Goal: Task Accomplishment & Management: Use online tool/utility

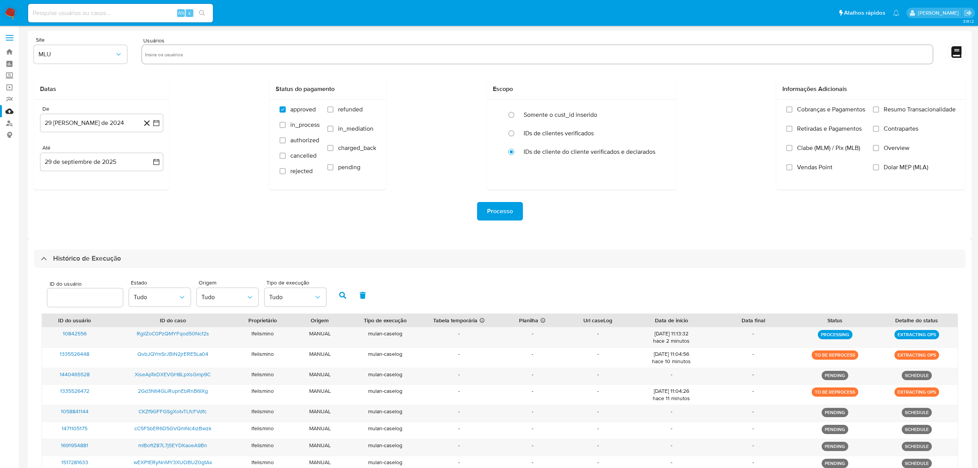
select select "10"
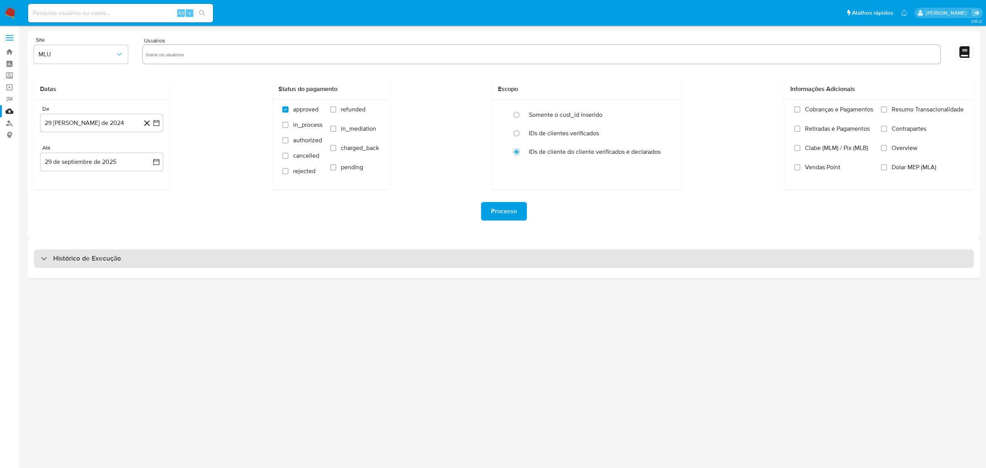
click at [717, 255] on div "Histórico de Execução" at bounding box center [504, 258] width 940 height 18
select select "10"
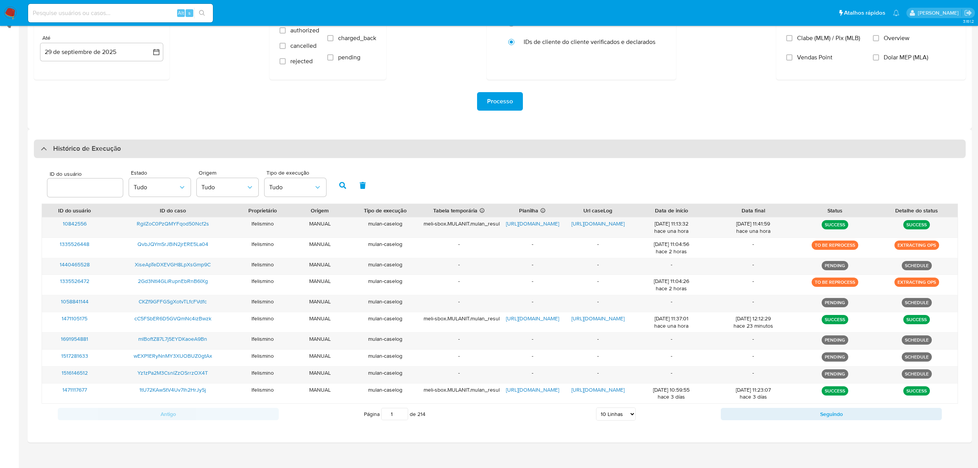
scroll to position [119, 0]
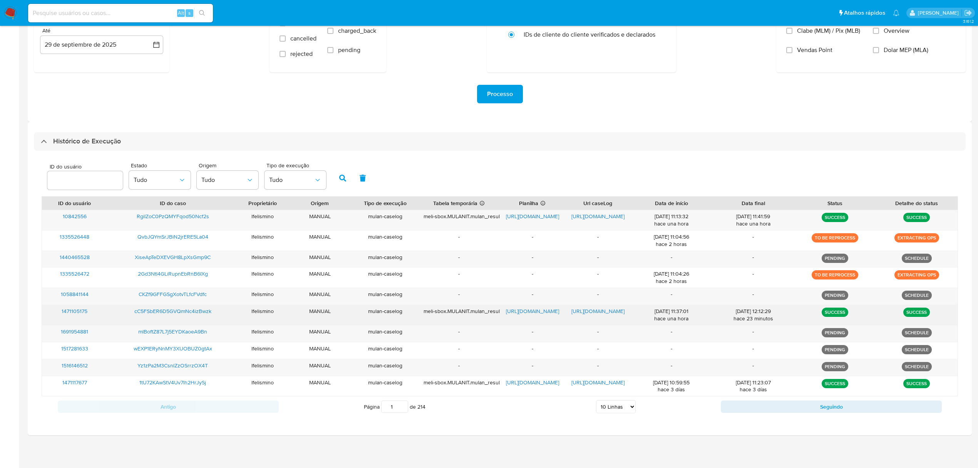
click at [603, 312] on span "https://docs.google.com/document/d/1UFfat8qYH4YQo_c7hg9ixGIZQ9cSENwe7KQQJzNTNs0…" at bounding box center [598, 311] width 53 height 8
click at [515, 310] on span "https://docs.google.com/spreadsheets/d/1IcdgCVWsYkD4QwGyuDJabcZUlYGNMlQyC50oAUi…" at bounding box center [532, 311] width 53 height 8
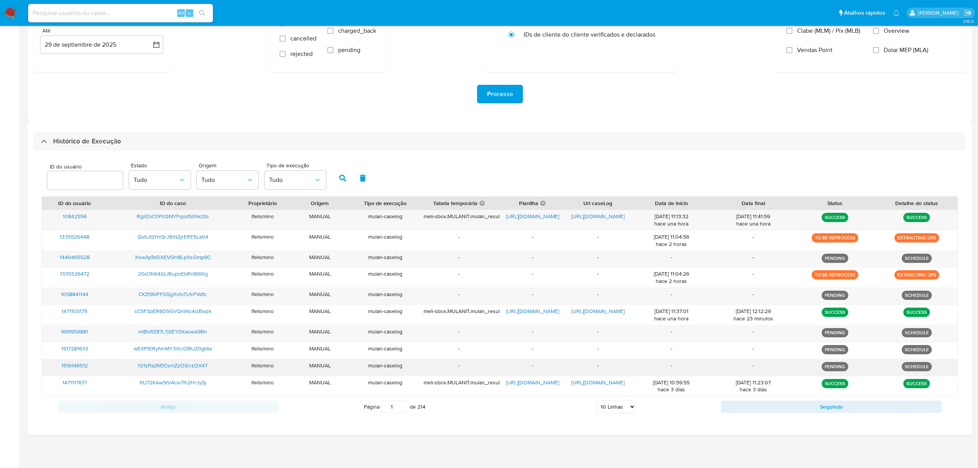
click at [176, 364] on span "Yz1zPa2M3CsnlZzOSrrzOX4T" at bounding box center [173, 365] width 70 height 8
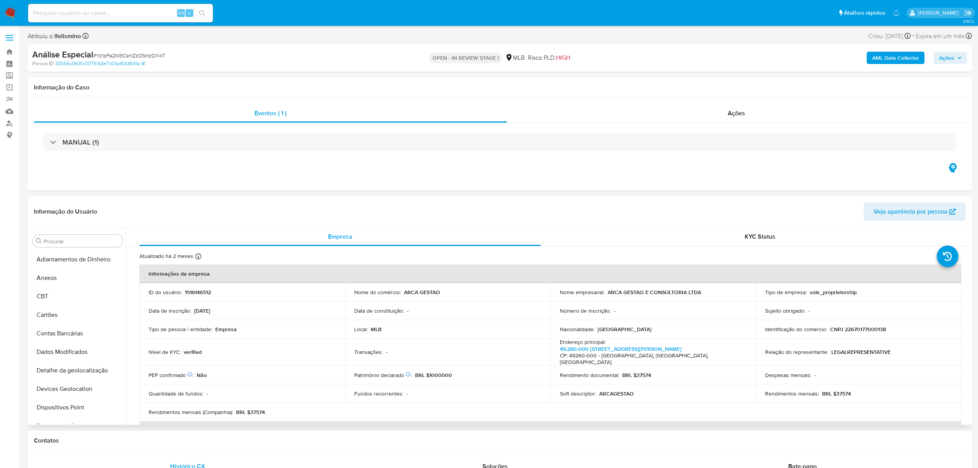
scroll to position [399, 0]
click at [856, 330] on p "CNPJ 22670177000138" at bounding box center [858, 328] width 56 height 7
click at [857, 330] on p "CNPJ 22670177000138" at bounding box center [858, 328] width 56 height 7
copy p "22670177000138"
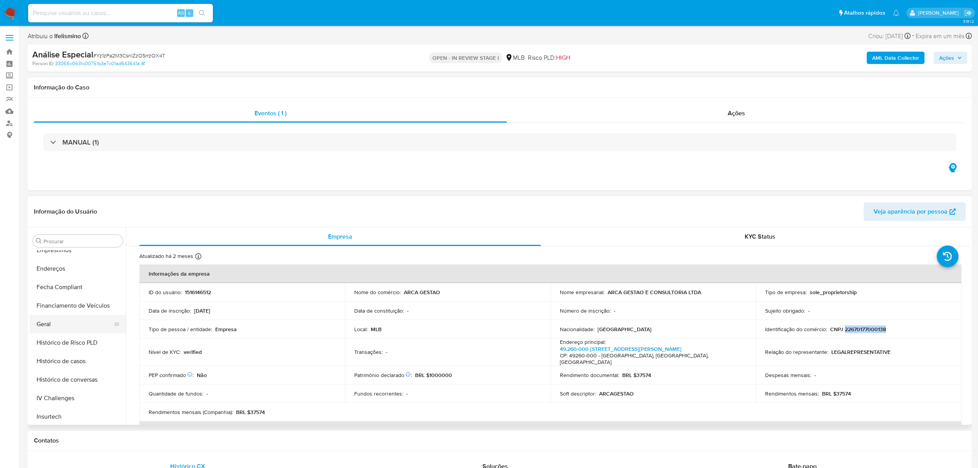
click at [69, 332] on button "Geral" at bounding box center [75, 324] width 90 height 18
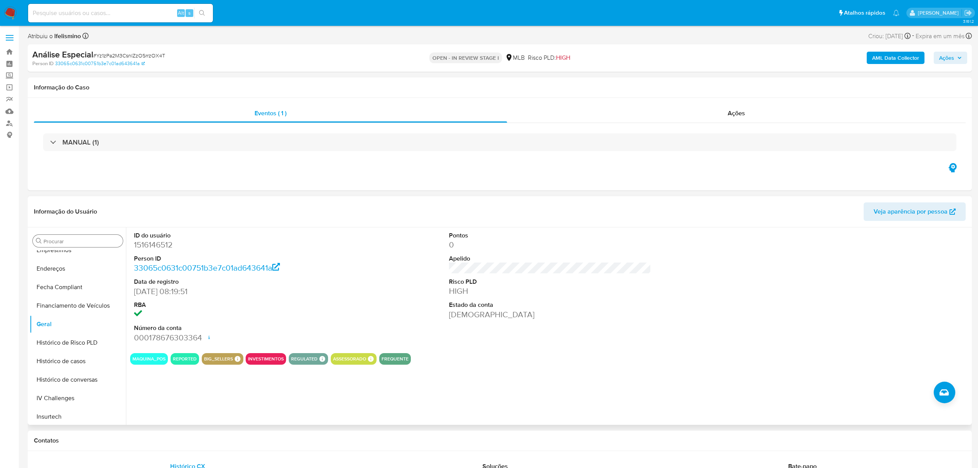
click at [63, 241] on input "Procurar" at bounding box center [82, 241] width 76 height 7
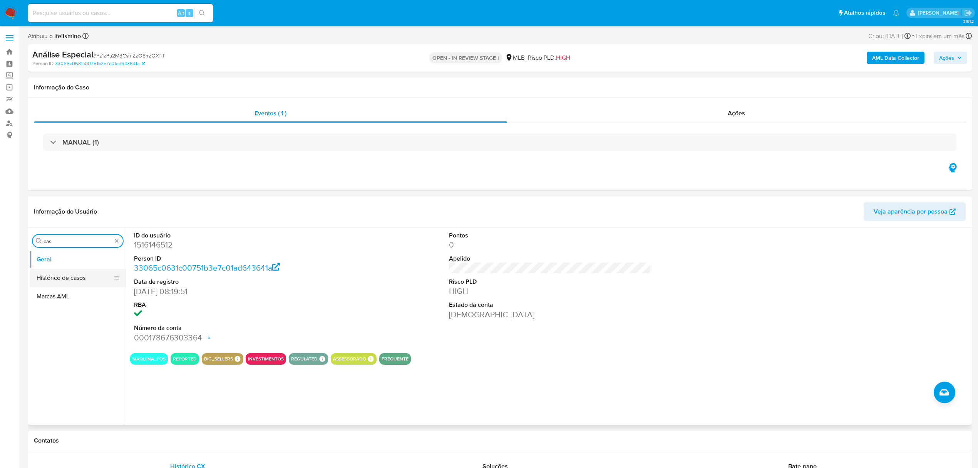
type input "cas"
click at [100, 281] on button "Histórico de casos" at bounding box center [78, 277] width 96 height 18
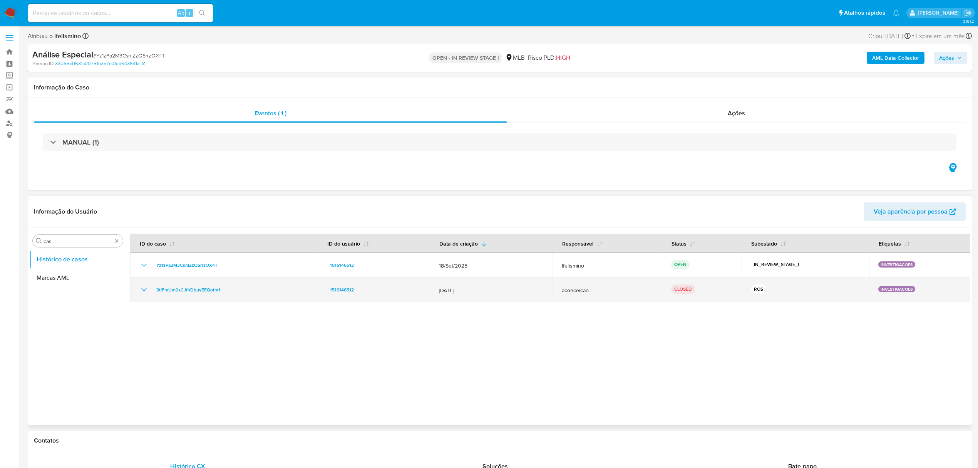
click at [141, 285] on icon "Mostrar/Ocultar" at bounding box center [143, 289] width 9 height 9
drag, startPoint x: 227, startPoint y: 293, endPoint x: 154, endPoint y: 291, distance: 72.4
click at [154, 291] on div "3tIFmUm0sCJfnDbuyEEQotm1" at bounding box center [223, 289] width 169 height 9
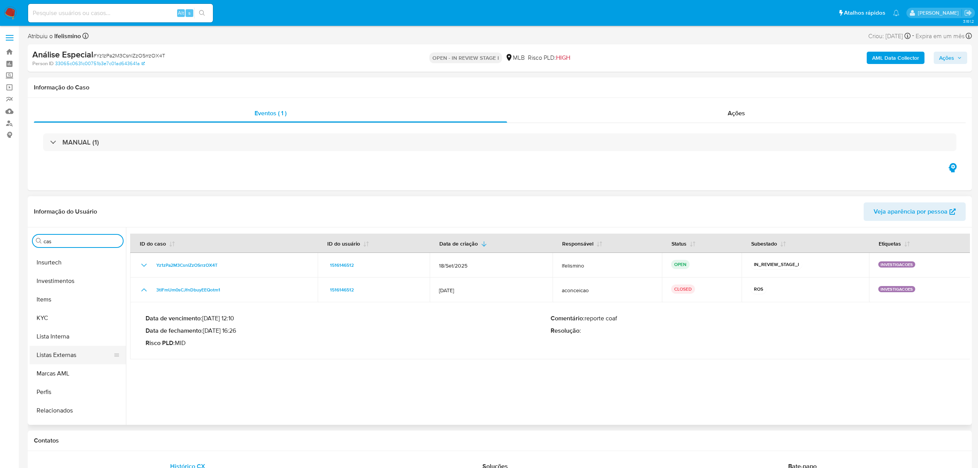
scroll to position [359, 0]
click at [48, 287] on button "Items" at bounding box center [75, 288] width 90 height 18
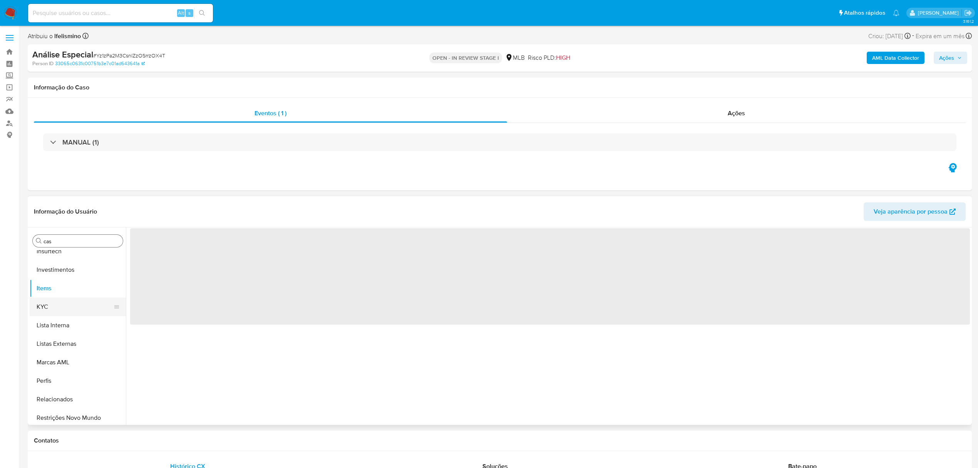
click at [44, 305] on button "KYC" at bounding box center [75, 306] width 90 height 18
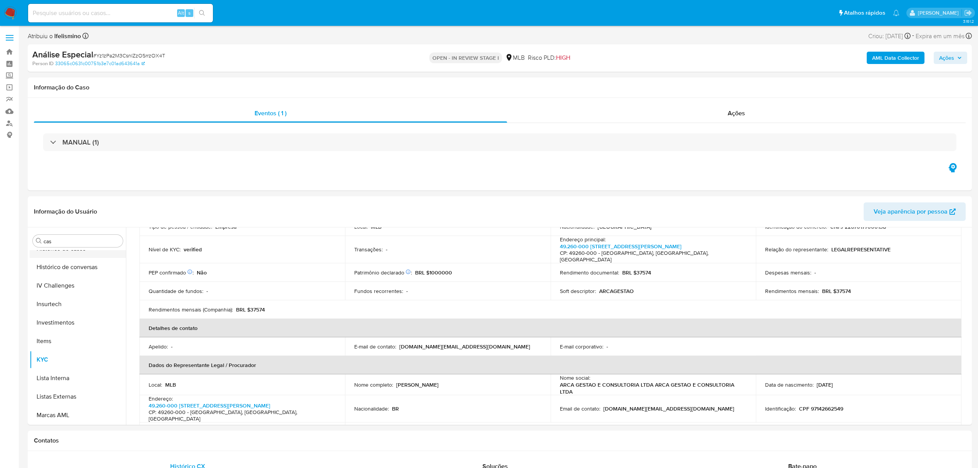
scroll to position [257, 0]
click at [79, 265] on button "Geral" at bounding box center [75, 261] width 90 height 18
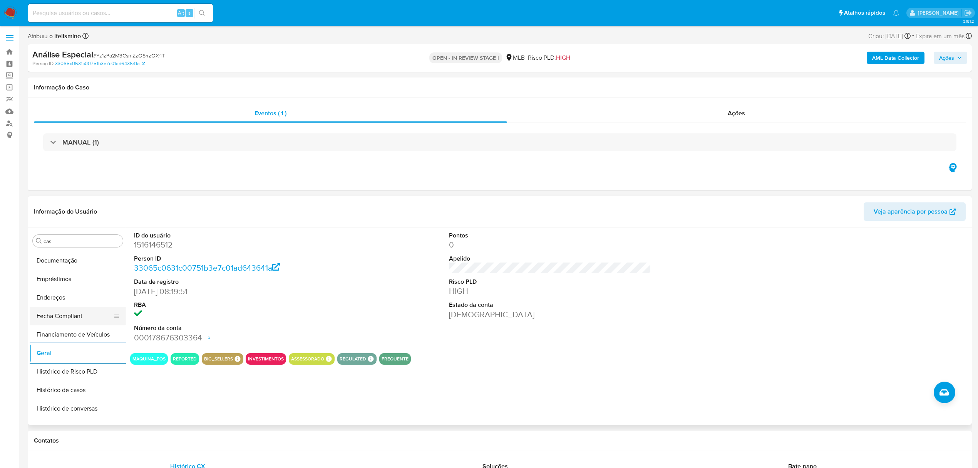
scroll to position [154, 0]
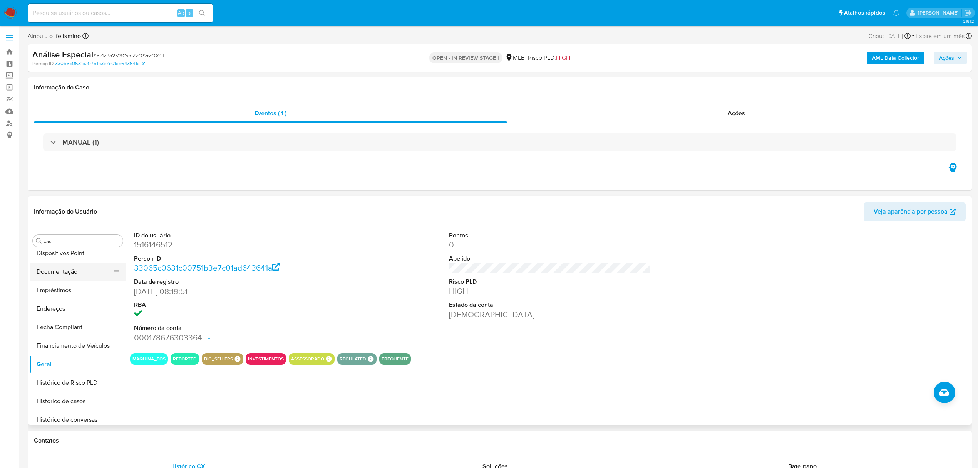
click at [79, 267] on button "Documentação" at bounding box center [75, 271] width 90 height 18
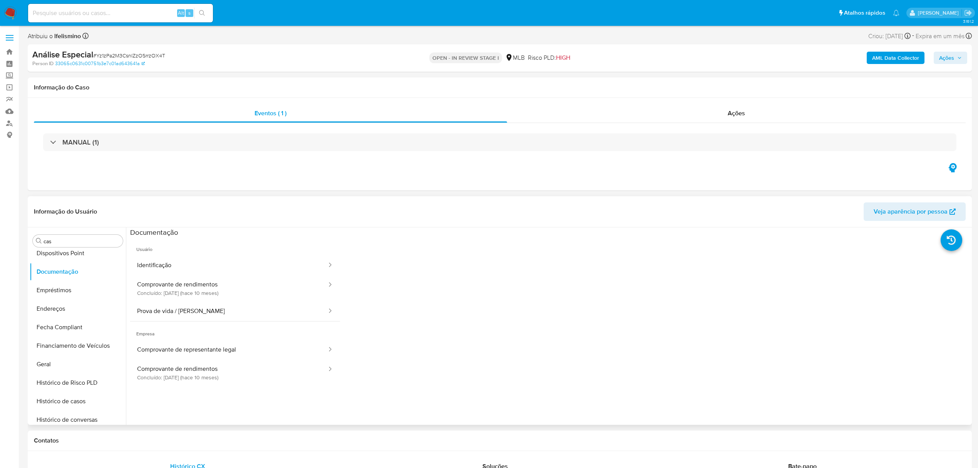
click at [185, 265] on button "Identificação" at bounding box center [229, 265] width 198 height 20
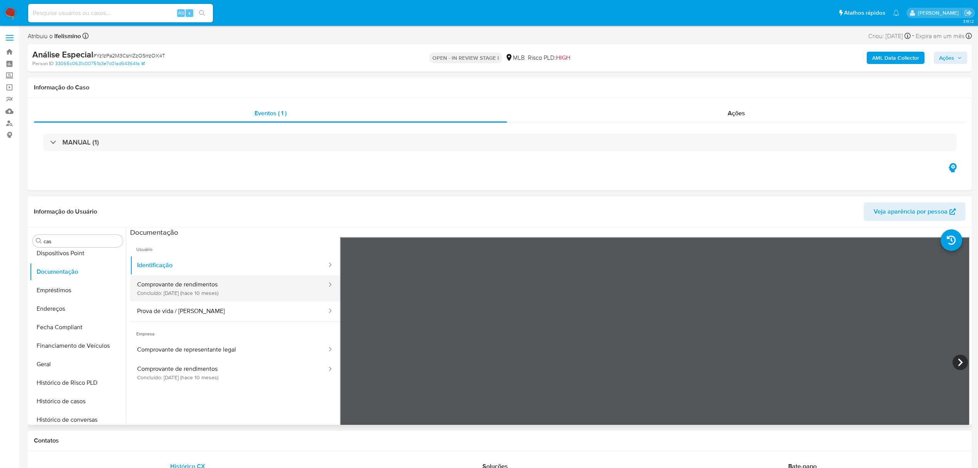
click at [258, 297] on button "Comprovante de rendimentos Concluído: 06/12/2024 (hace 10 meses)" at bounding box center [229, 288] width 198 height 26
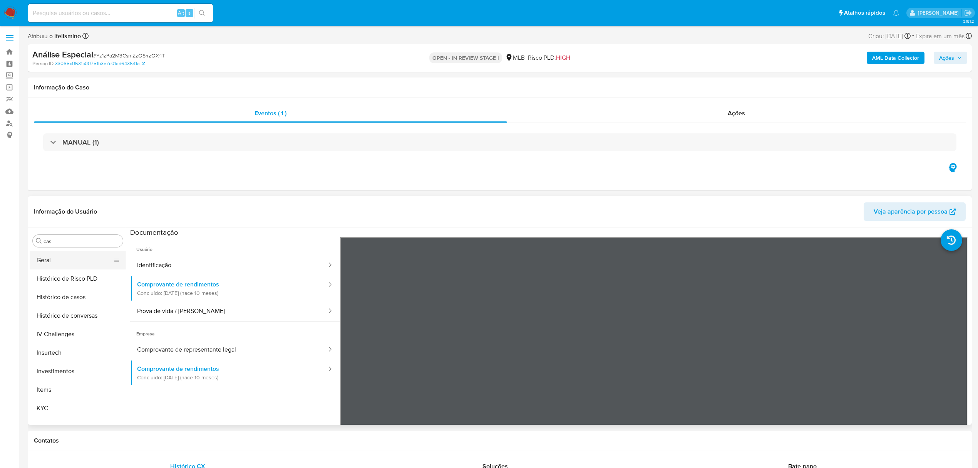
scroll to position [245, 0]
drag, startPoint x: 78, startPoint y: 268, endPoint x: 72, endPoint y: 270, distance: 5.6
click at [76, 268] on button "Geral" at bounding box center [75, 272] width 90 height 18
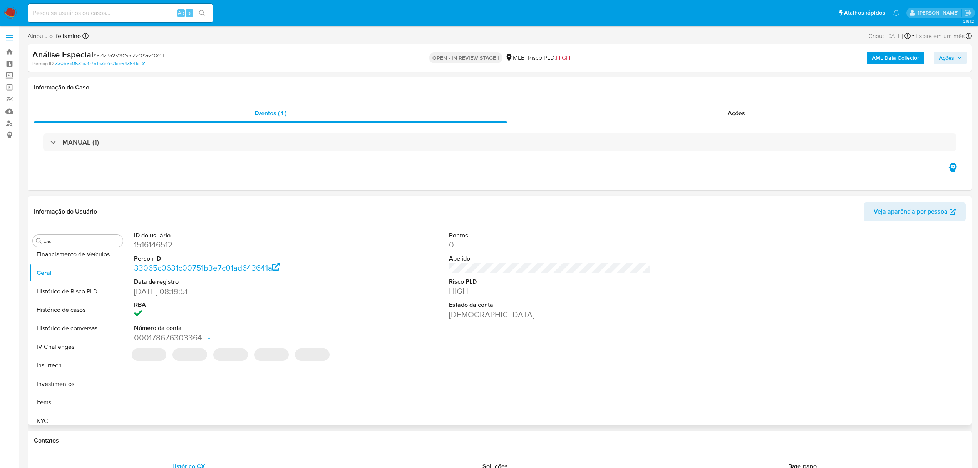
click at [147, 241] on dd "1516146512" at bounding box center [235, 244] width 202 height 11
copy dd "1516146512"
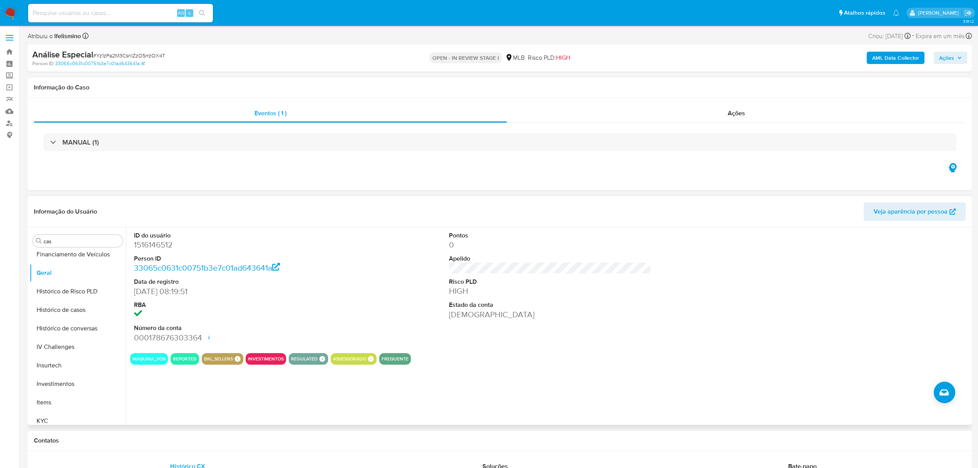
click at [584, 377] on div "ID do usuário 1516146512 Person ID 33065c0631c00751b3e7c01ad643641a Data de reg…" at bounding box center [548, 325] width 844 height 197
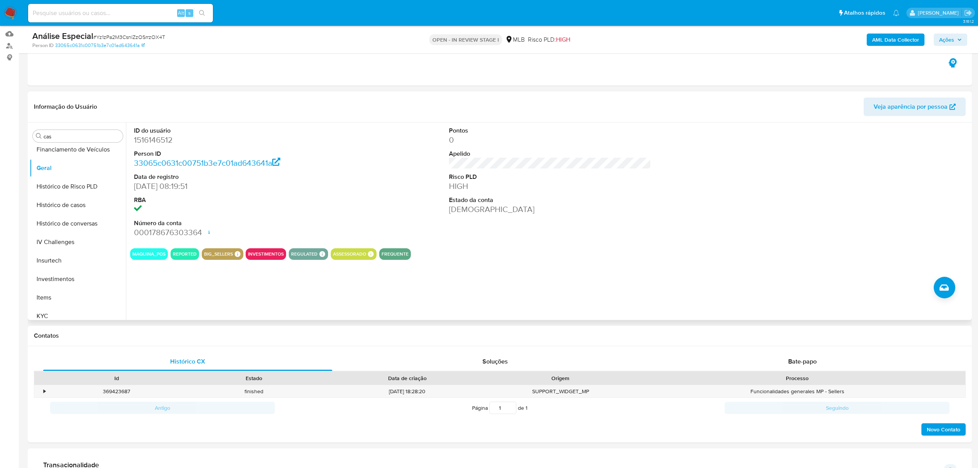
scroll to position [102, 0]
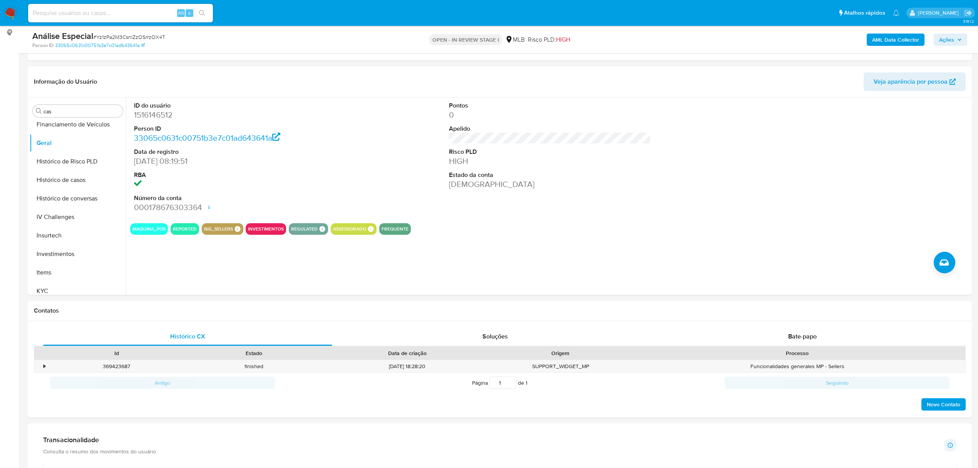
drag, startPoint x: 92, startPoint y: 291, endPoint x: 5, endPoint y: 289, distance: 86.7
click at [92, 290] on button "KYC" at bounding box center [78, 291] width 96 height 18
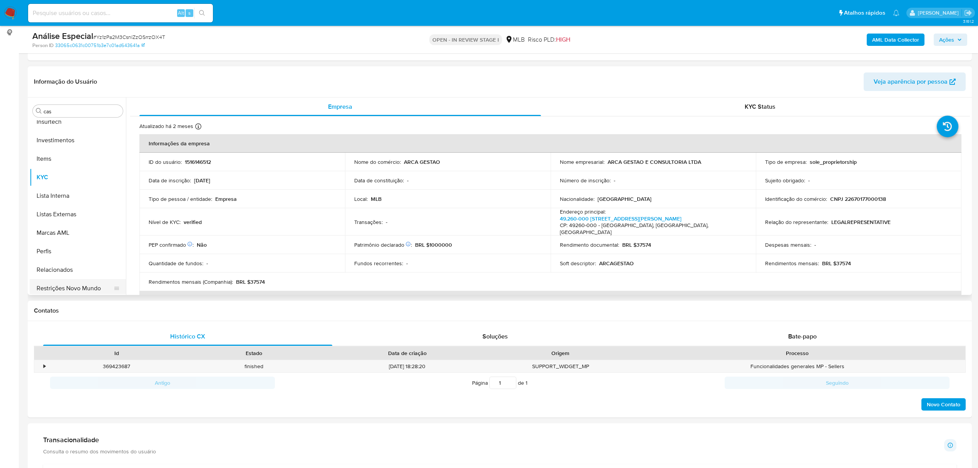
scroll to position [399, 0]
drag, startPoint x: 82, startPoint y: 247, endPoint x: 30, endPoint y: 250, distance: 52.5
click at [82, 247] on button "Restrições Novo Mundo" at bounding box center [75, 247] width 90 height 18
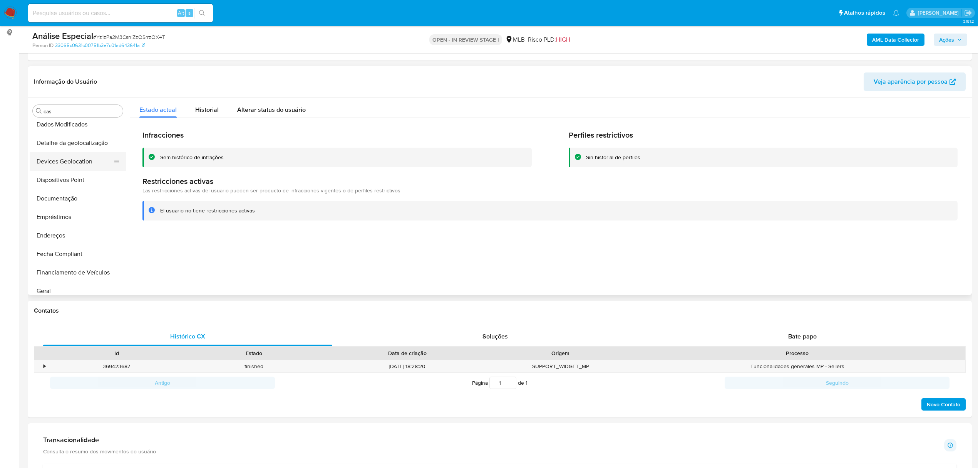
scroll to position [91, 0]
click at [59, 202] on button "Documentação" at bounding box center [75, 204] width 90 height 18
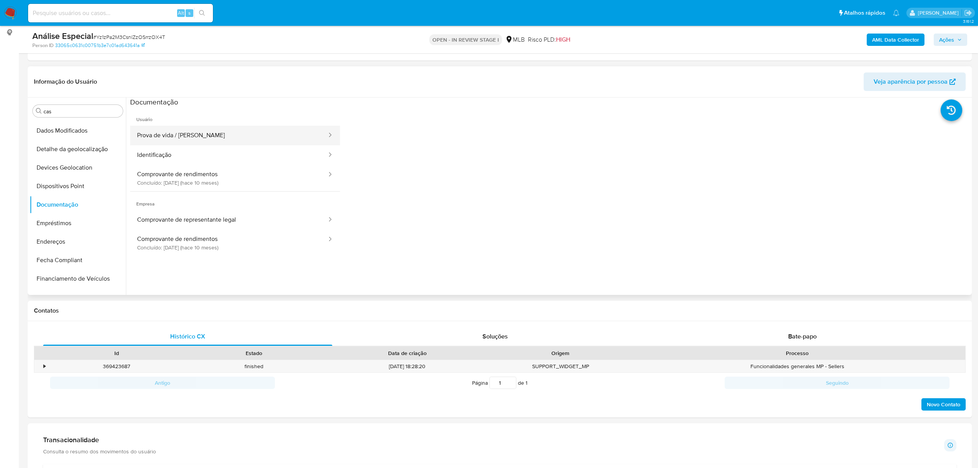
click at [220, 133] on button "Prova de vida / Selfie" at bounding box center [229, 136] width 198 height 20
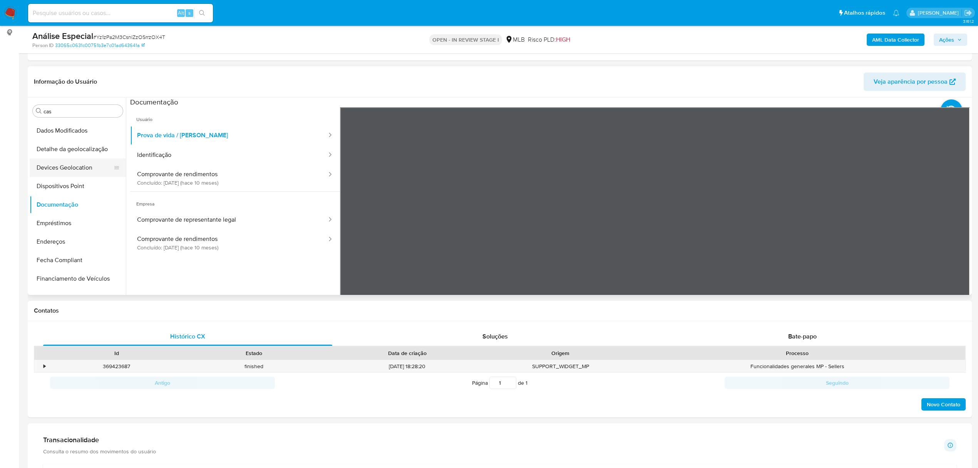
drag, startPoint x: 210, startPoint y: 156, endPoint x: 42, endPoint y: 165, distance: 168.2
click at [208, 156] on button "Identificação" at bounding box center [229, 155] width 198 height 20
click at [44, 236] on button "Endereços" at bounding box center [78, 241] width 96 height 18
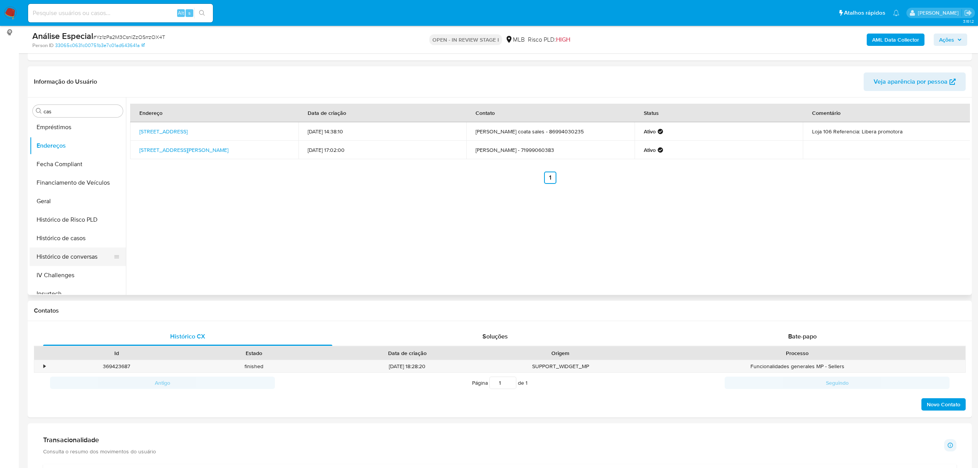
scroll to position [194, 0]
click at [54, 188] on button "Geral" at bounding box center [75, 194] width 90 height 18
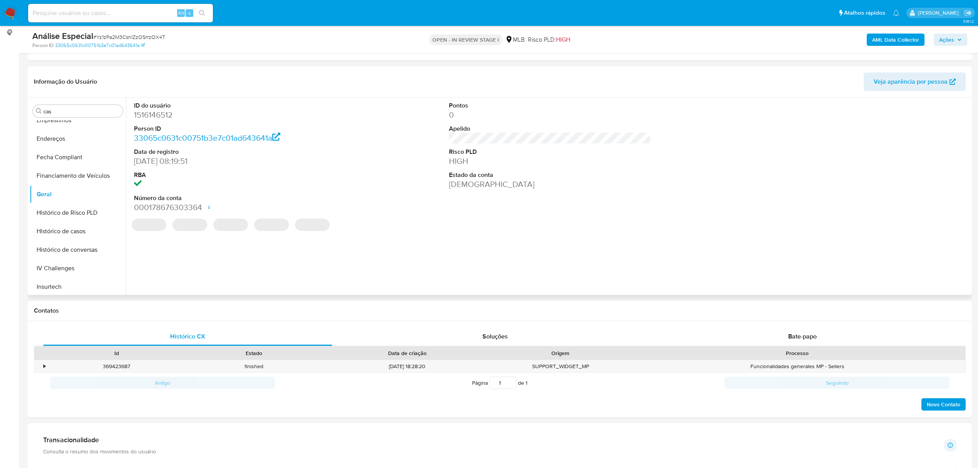
click at [159, 116] on dd "1516146512" at bounding box center [235, 114] width 202 height 11
copy dd "1516146512"
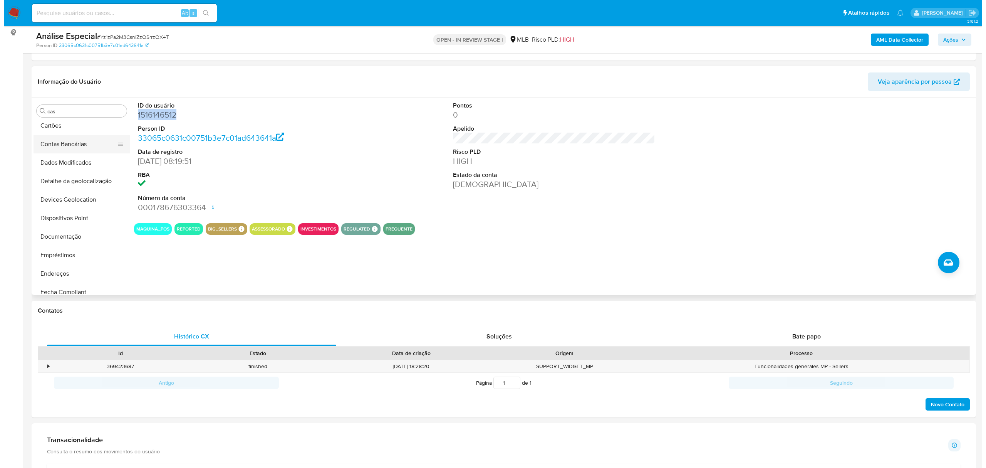
scroll to position [0, 0]
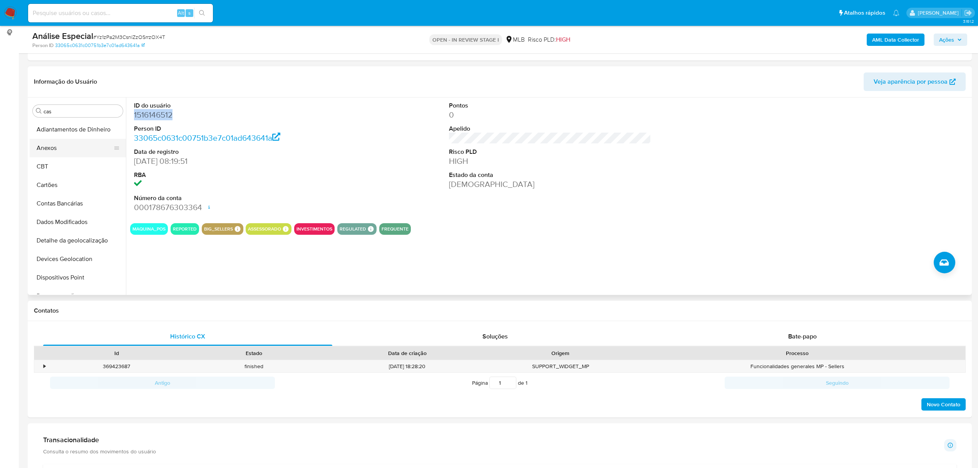
drag, startPoint x: 76, startPoint y: 147, endPoint x: 70, endPoint y: 143, distance: 7.5
click at [76, 147] on button "Anexos" at bounding box center [75, 148] width 90 height 18
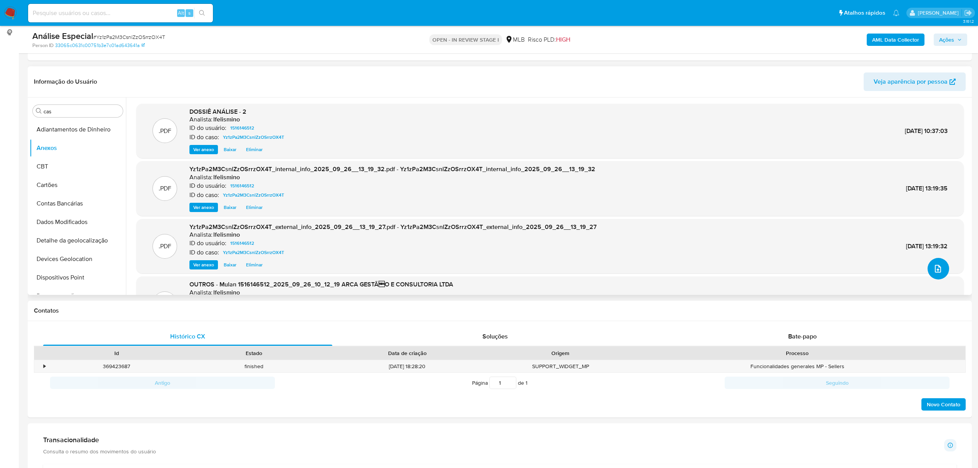
click at [934, 264] on icon "upload-file" at bounding box center [938, 268] width 9 height 9
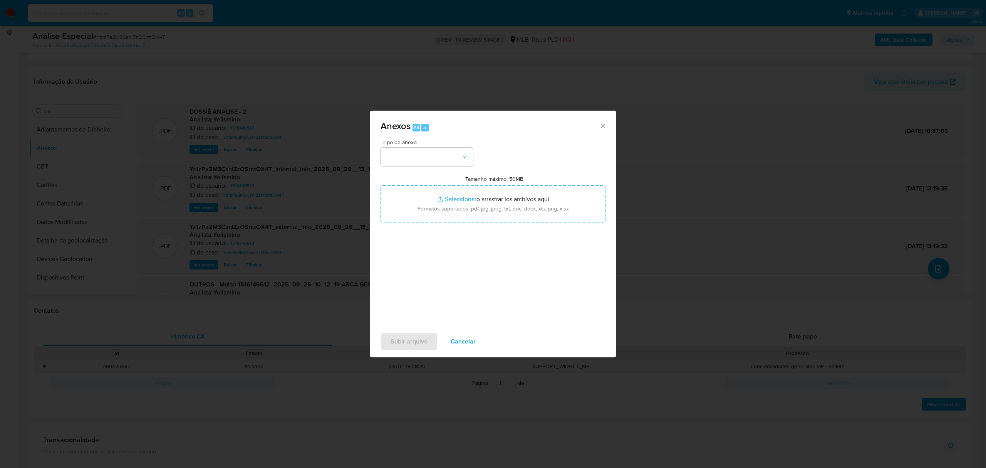
click at [421, 166] on div "Tipo de anexo Tamanho máximo: 50MB Seleccionar archivos Seleccionar o arrastrar…" at bounding box center [493, 230] width 225 height 182
click at [435, 156] on button "button" at bounding box center [427, 157] width 92 height 18
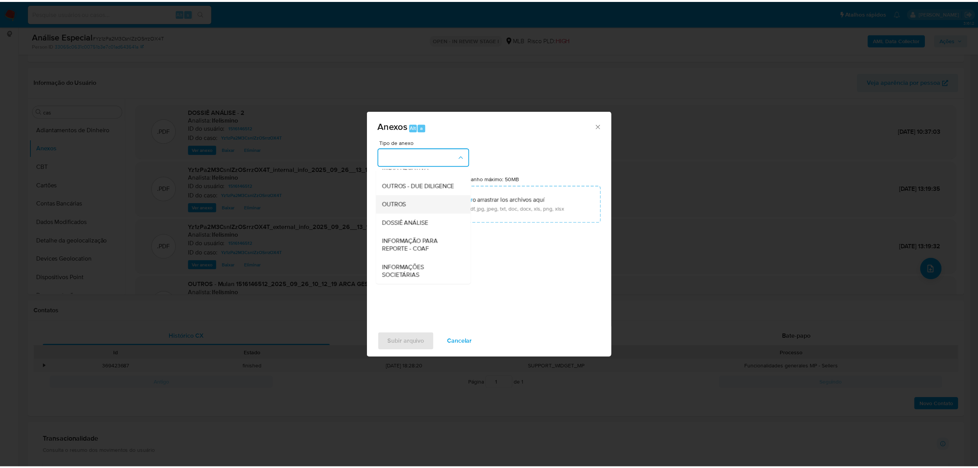
scroll to position [119, 0]
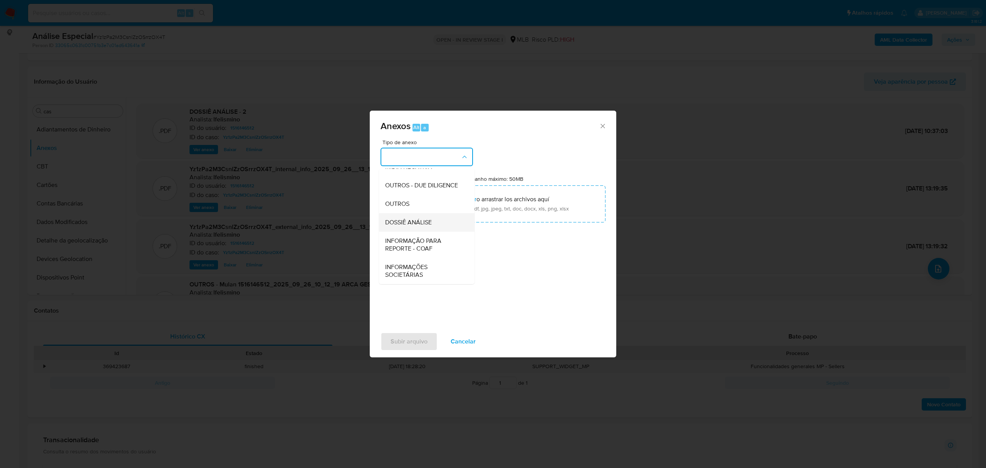
click at [418, 223] on span "DOSSIÊ ANÁLISE" at bounding box center [408, 222] width 47 height 8
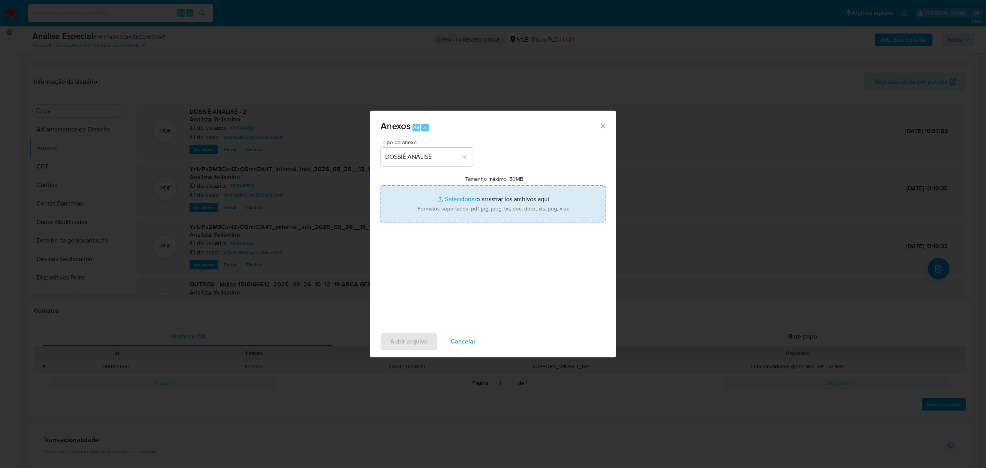
type input "C:\fakepath\Mulan 1471105175_2025_09_29_11_06_21 AYIN TECH GESTÃO DE SERVIÇOS P…"
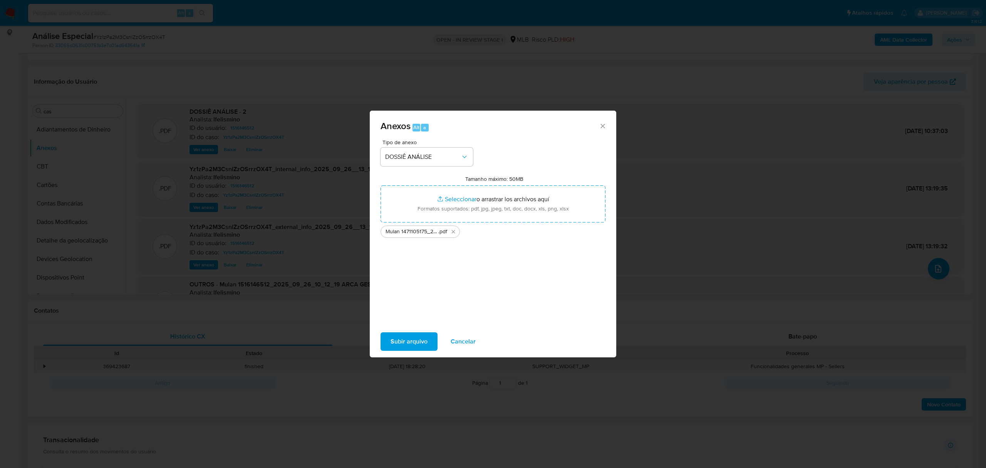
click at [413, 345] on span "Subir arquivo" at bounding box center [409, 341] width 37 height 17
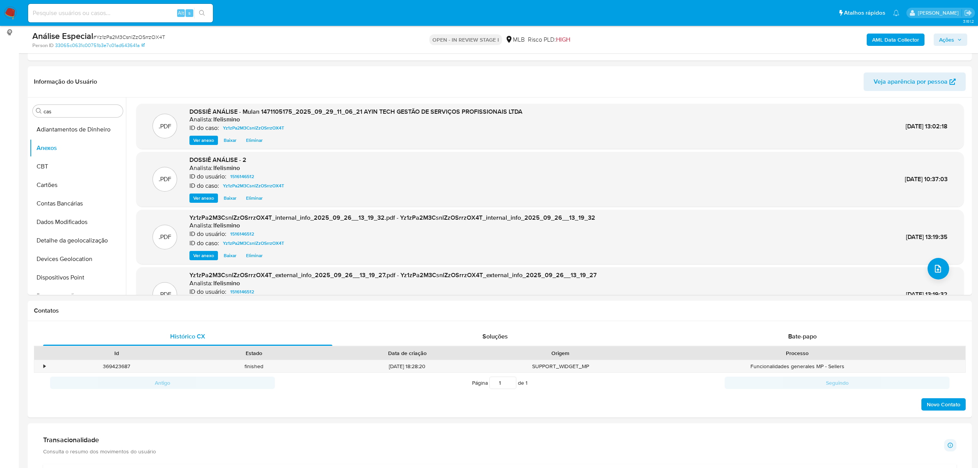
drag, startPoint x: 894, startPoint y: 33, endPoint x: 846, endPoint y: 33, distance: 47.8
click at [894, 32] on div "AML Data Collector Ações" at bounding box center [813, 39] width 310 height 18
click at [892, 40] on b "AML Data Collector" at bounding box center [895, 40] width 47 height 12
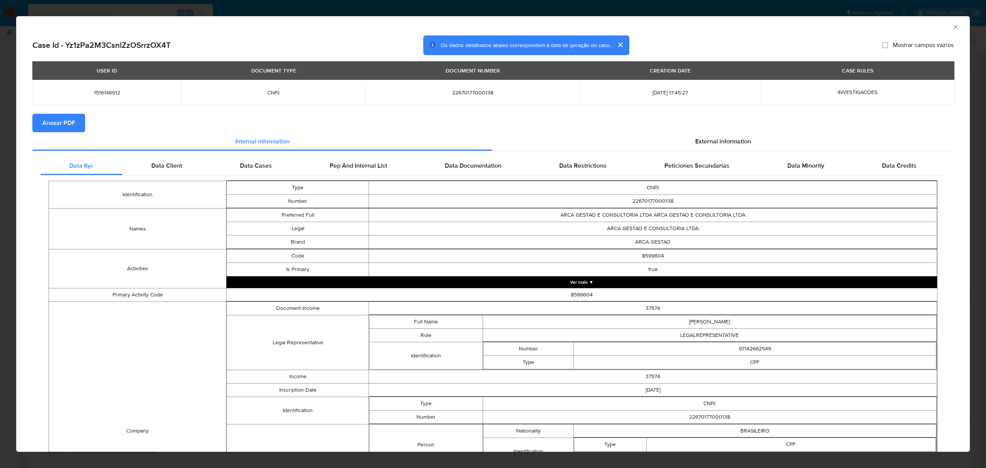
drag, startPoint x: 52, startPoint y: 119, endPoint x: 27, endPoint y: 140, distance: 32.8
click at [52, 119] on span "Anexar PDF" at bounding box center [58, 122] width 33 height 17
click at [404, 12] on div "AML Data Collector Case Id - Yz1zPa2M3CsnlZzOSrrzOX4T Os dados detalhados abaix…" at bounding box center [493, 234] width 986 height 468
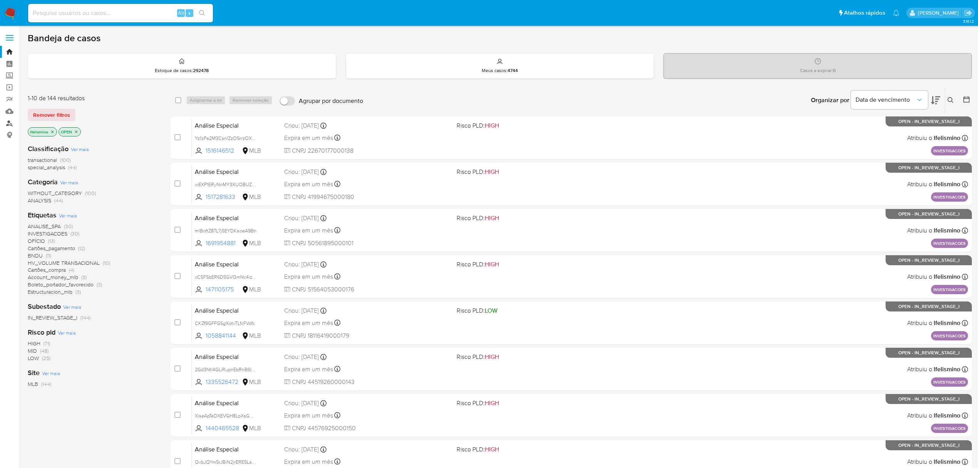
click at [10, 121] on link "Localizador de pessoas" at bounding box center [46, 123] width 92 height 12
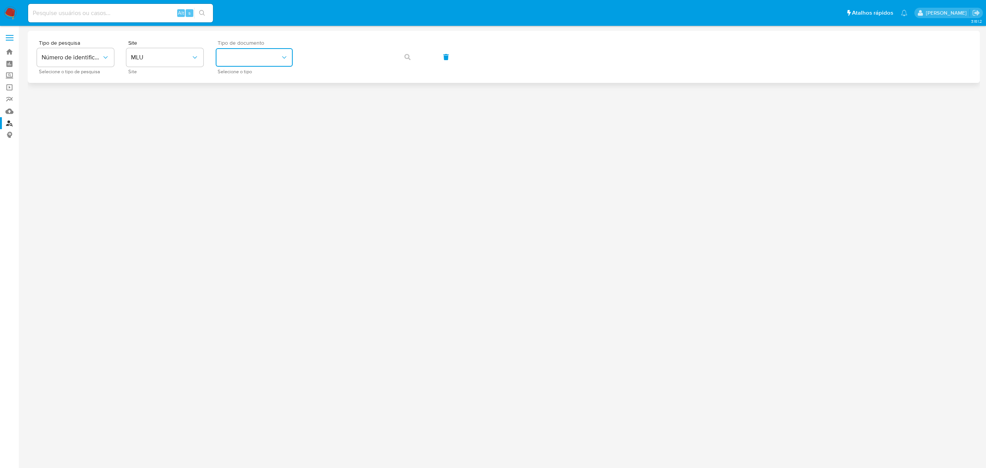
drag, startPoint x: 223, startPoint y: 53, endPoint x: 225, endPoint y: 63, distance: 10.2
click at [225, 53] on button "identificationType" at bounding box center [254, 57] width 77 height 18
drag, startPoint x: 229, startPoint y: 124, endPoint x: 233, endPoint y: 121, distance: 5.2
click at [230, 124] on div at bounding box center [504, 233] width 952 height 404
drag, startPoint x: 190, startPoint y: 67, endPoint x: 183, endPoint y: 83, distance: 18.3
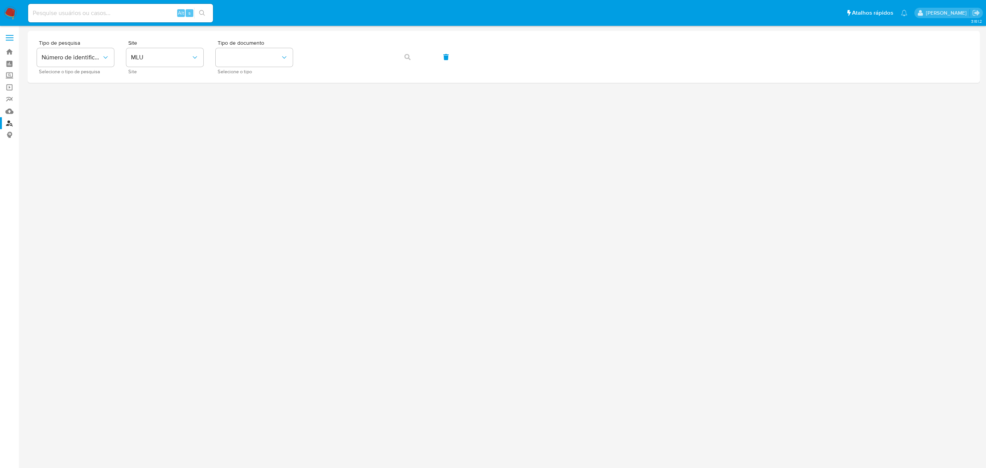
click at [190, 66] on div "Site MLU Site" at bounding box center [164, 57] width 77 height 34
drag, startPoint x: 175, startPoint y: 52, endPoint x: 176, endPoint y: 57, distance: 4.7
click at [176, 52] on button "MLU" at bounding box center [164, 57] width 77 height 18
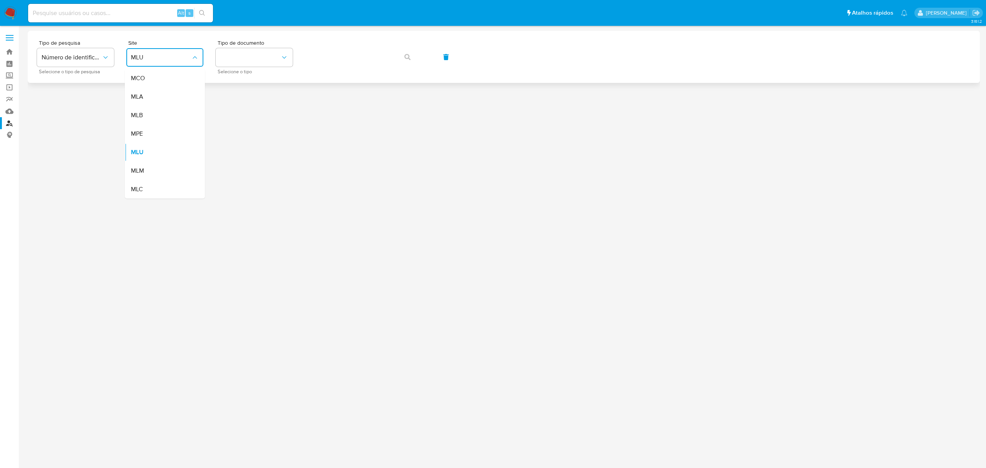
drag, startPoint x: 155, startPoint y: 108, endPoint x: 218, endPoint y: 76, distance: 71.0
click at [155, 109] on div "MLB" at bounding box center [162, 115] width 63 height 18
click at [244, 53] on button "identificationType" at bounding box center [254, 57] width 77 height 18
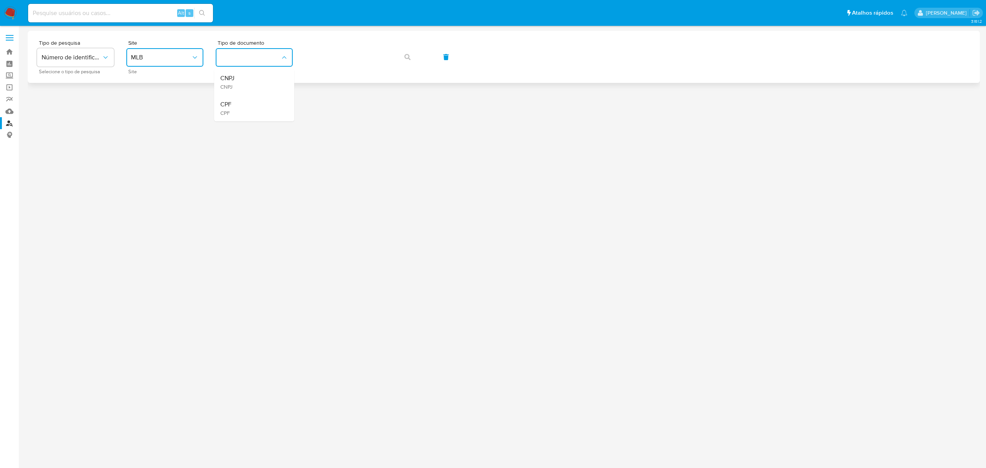
drag, startPoint x: 238, startPoint y: 105, endPoint x: 295, endPoint y: 73, distance: 65.7
click at [244, 104] on div "CPF CPF" at bounding box center [251, 108] width 63 height 26
click at [414, 45] on div "Tipo de pesquisa Número de identificação Selecione o tipo de pesquisa Site MLB …" at bounding box center [504, 57] width 934 height 34
click at [415, 50] on button "button" at bounding box center [407, 57] width 26 height 18
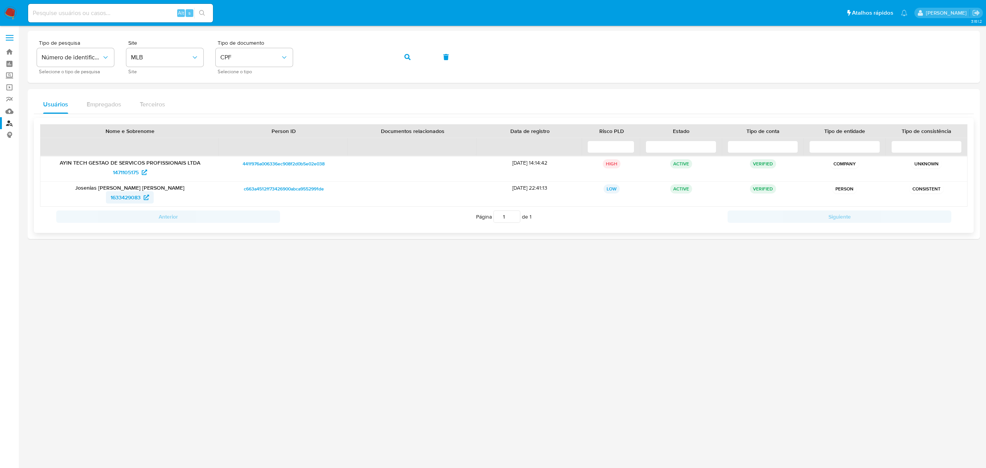
click at [122, 196] on span "1633429083" at bounding box center [126, 197] width 30 height 12
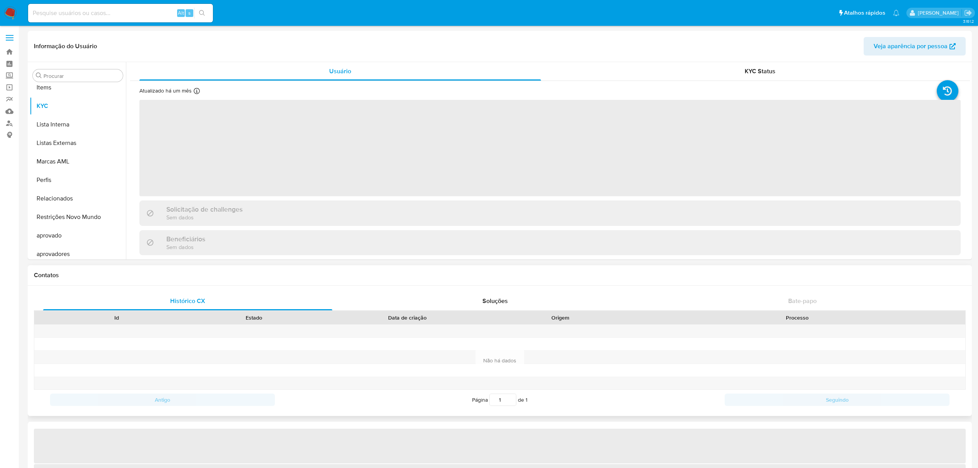
scroll to position [399, 0]
select select "10"
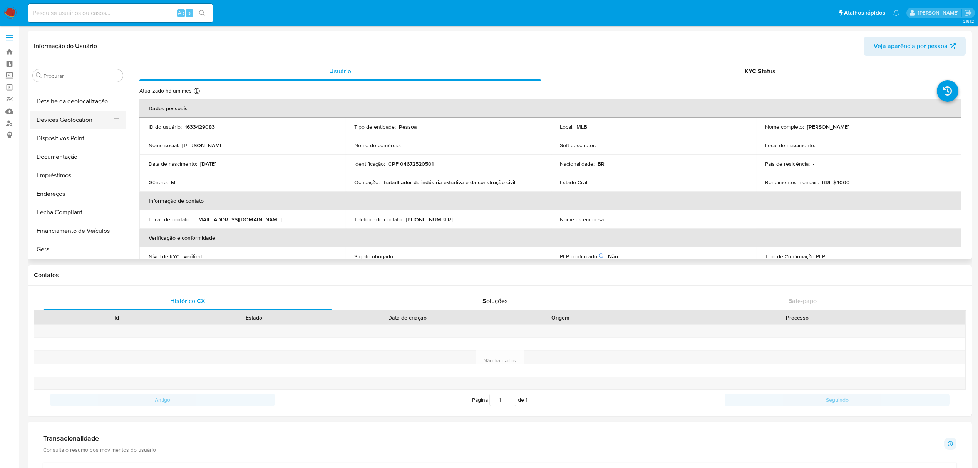
scroll to position [91, 0]
click at [48, 163] on button "Documentação" at bounding box center [75, 169] width 90 height 18
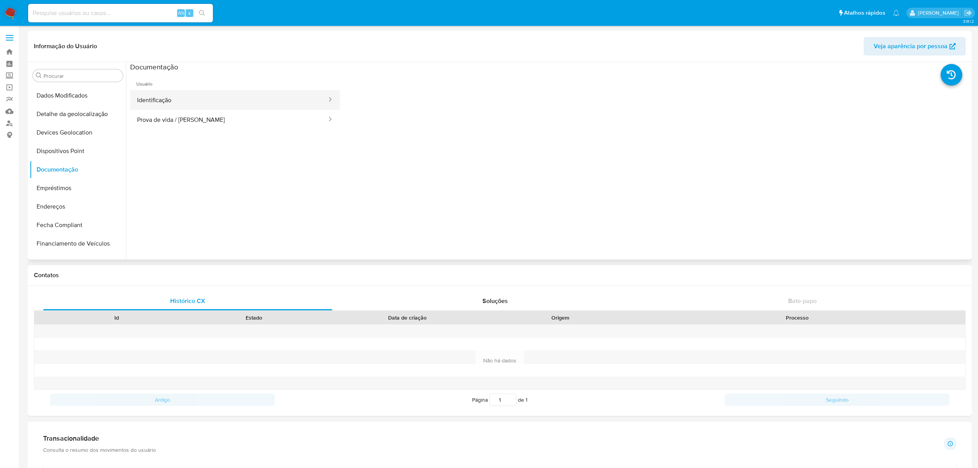
click at [179, 106] on button "Identificação" at bounding box center [229, 100] width 198 height 20
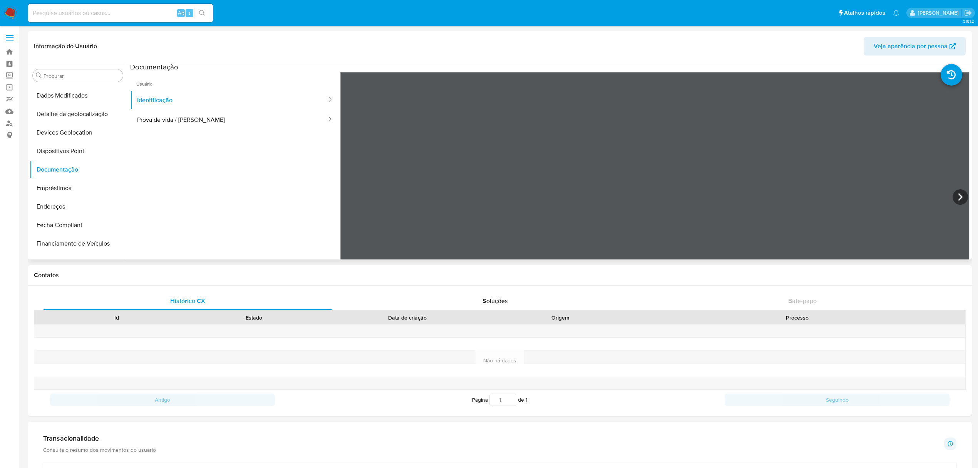
click at [212, 133] on ul "Usuário Identificação Prova de vida / Selfie" at bounding box center [235, 183] width 210 height 222
click at [233, 124] on button "Prova de vida / Selfie" at bounding box center [229, 120] width 198 height 20
click at [55, 207] on button "KYC" at bounding box center [75, 204] width 90 height 18
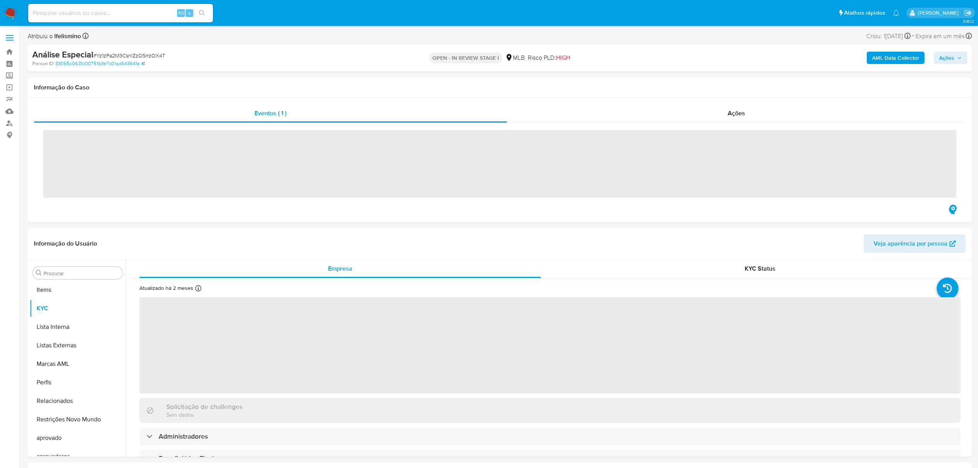
scroll to position [399, 0]
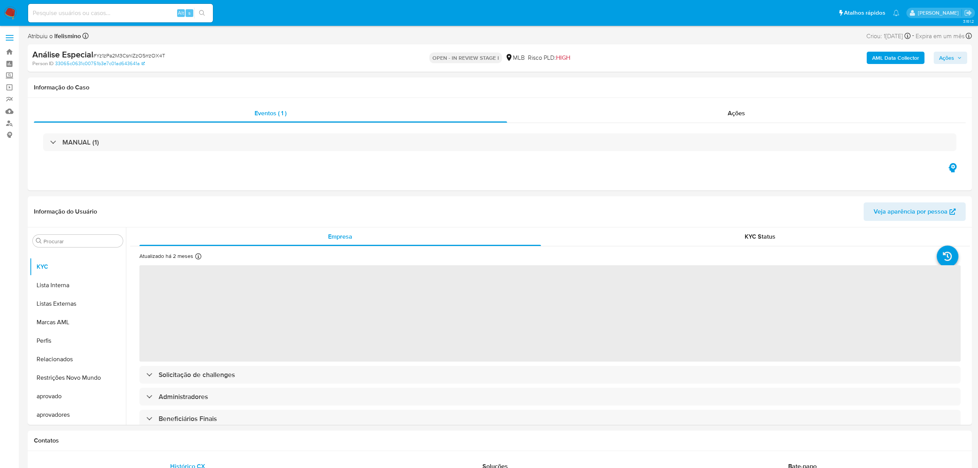
select select "10"
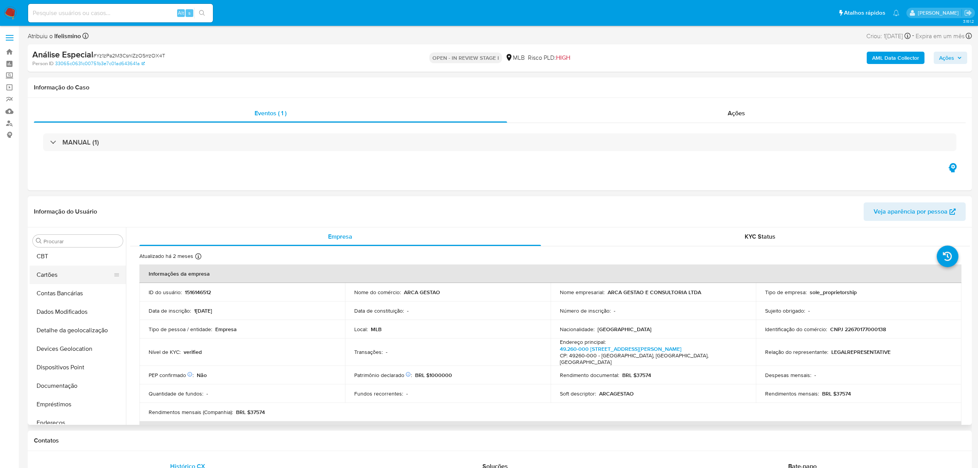
scroll to position [0, 0]
click at [61, 269] on button "Anexos" at bounding box center [75, 277] width 90 height 18
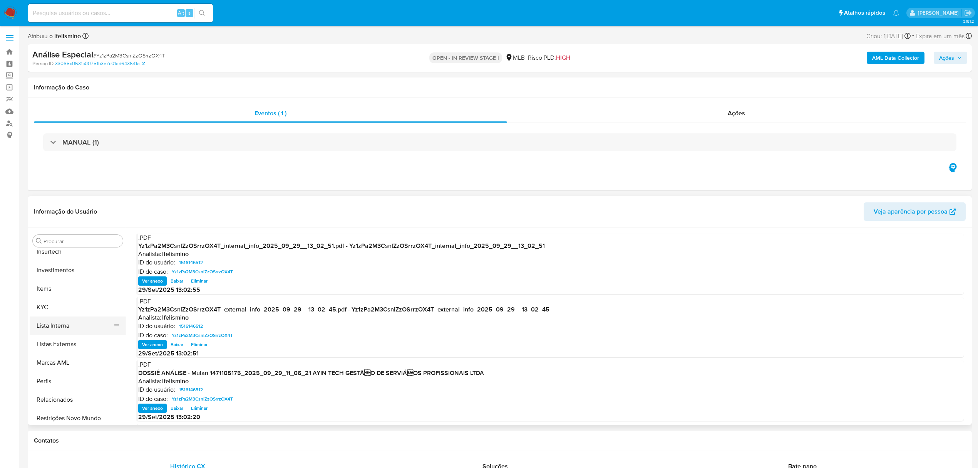
scroll to position [359, 0]
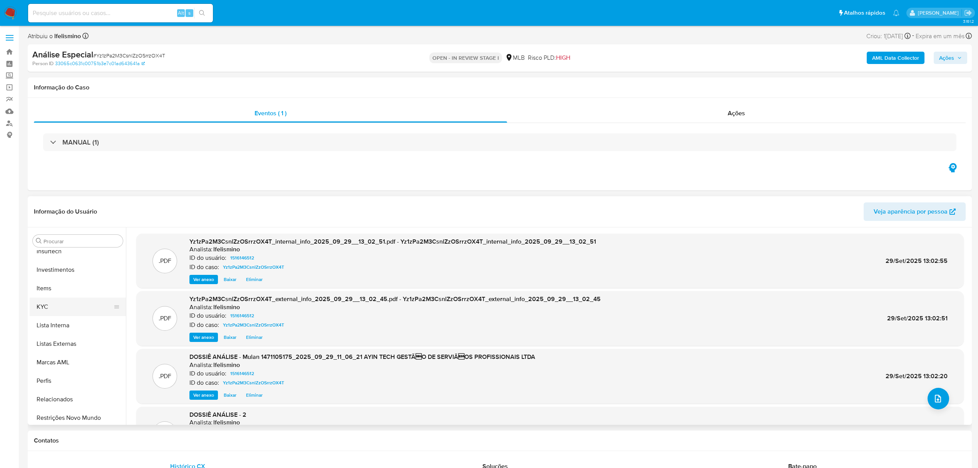
click at [77, 307] on button "KYC" at bounding box center [75, 306] width 90 height 18
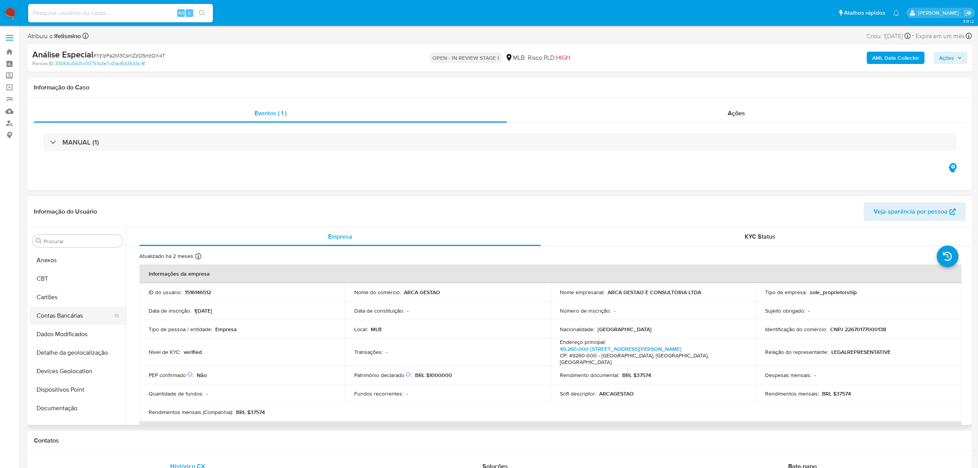
scroll to position [0, 0]
click at [62, 276] on button "Anexos" at bounding box center [75, 277] width 90 height 18
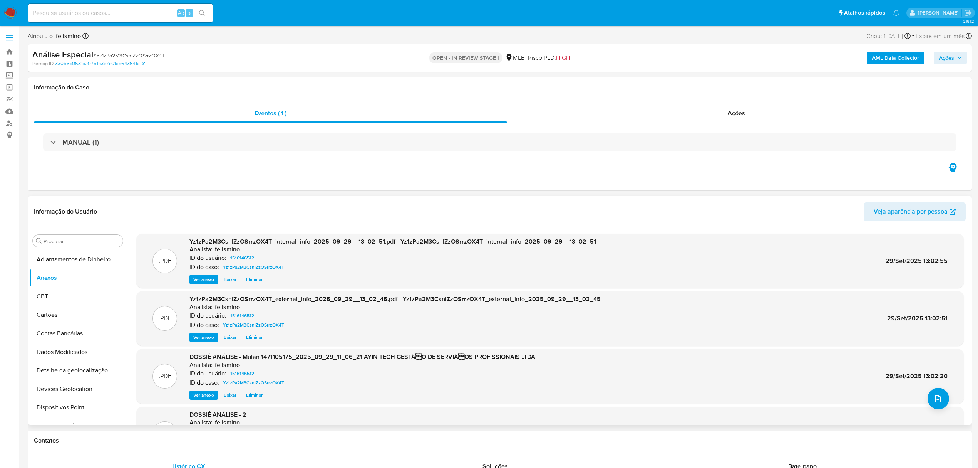
click at [253, 395] on span "Eliminar" at bounding box center [254, 395] width 17 height 8
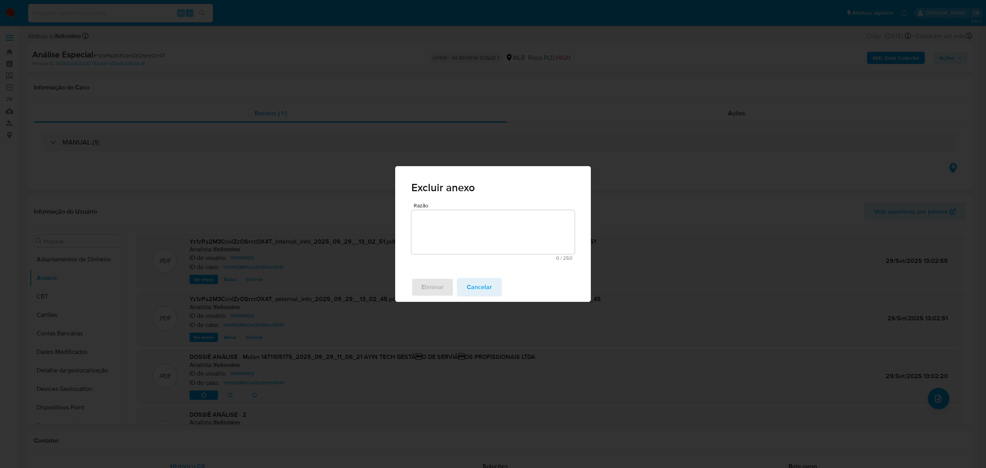
click at [437, 227] on textarea "Razão" at bounding box center [492, 232] width 163 height 44
type textarea "retificar doc"
click at [425, 284] on span "Eliminar" at bounding box center [432, 286] width 22 height 17
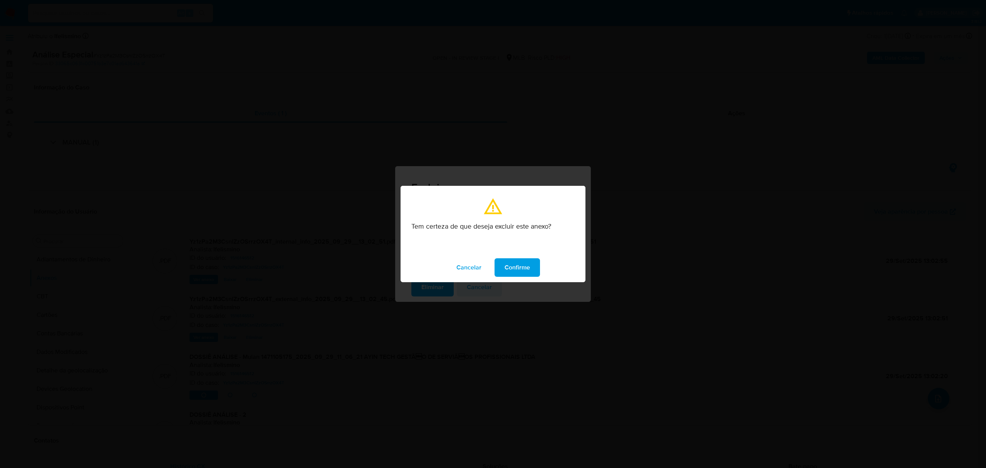
click at [520, 267] on span "Confirme" at bounding box center [517, 267] width 25 height 17
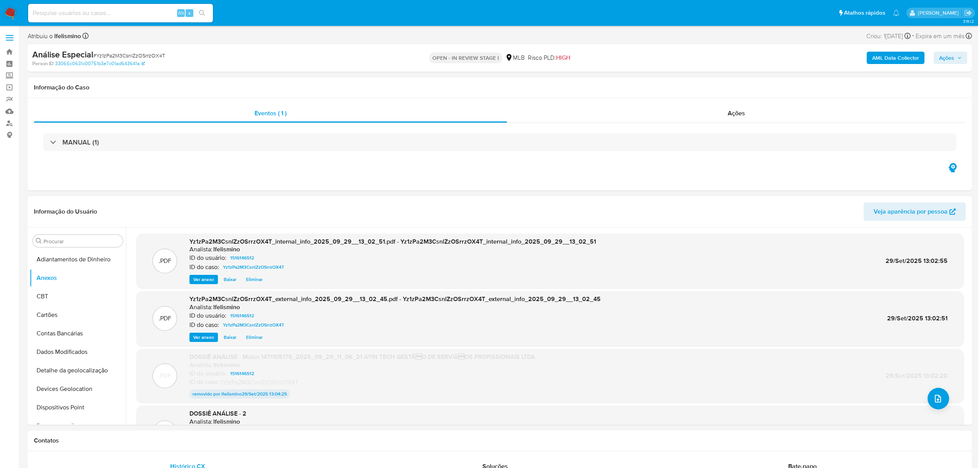
click at [134, 13] on input at bounding box center [120, 13] width 185 height 10
paste input "cC5FSbER6D5GVQmNc4izBwzk"
type input "cC5FSbER6D5GVQmNc4izBwzk"
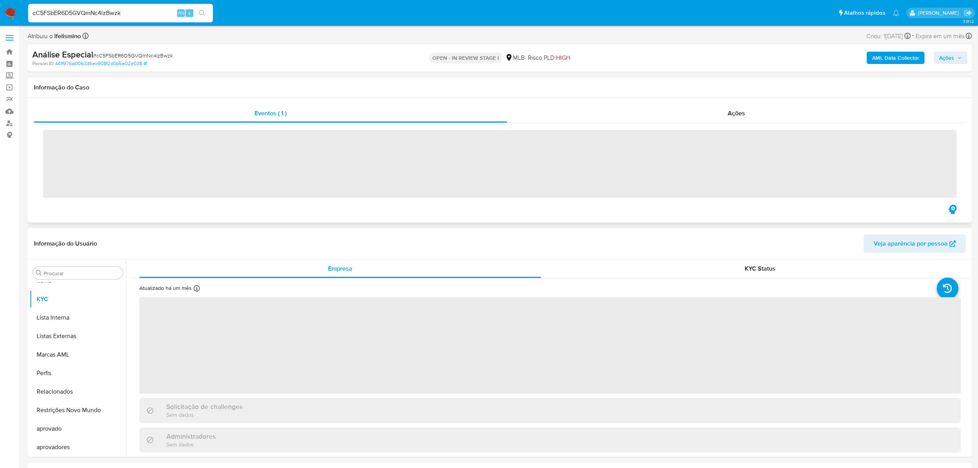
scroll to position [399, 0]
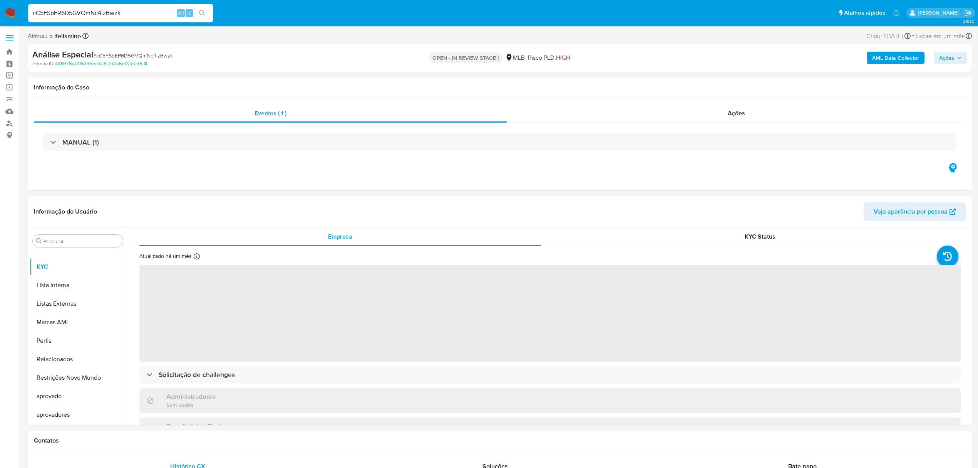
select select "10"
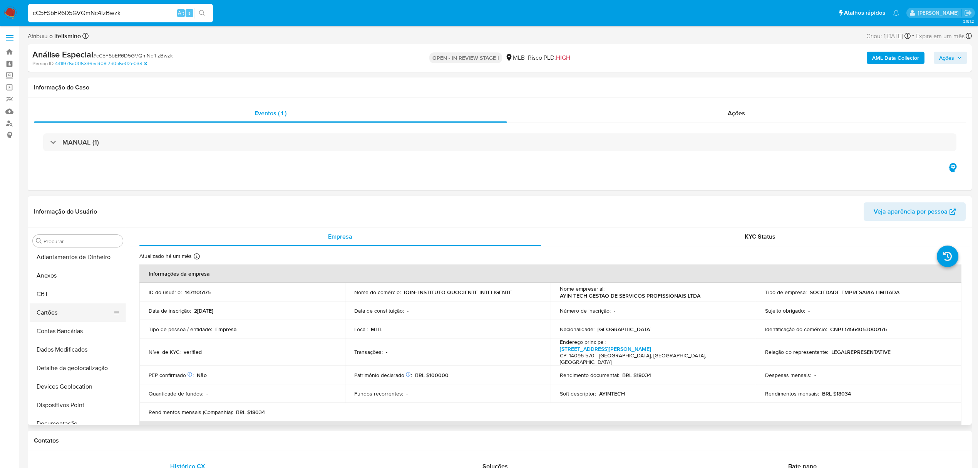
scroll to position [0, 0]
click at [76, 284] on button "Anexos" at bounding box center [75, 277] width 90 height 18
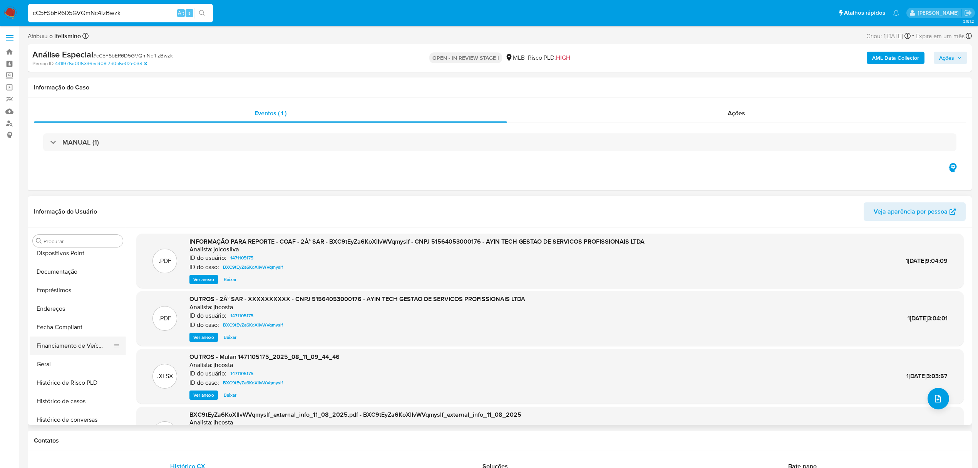
scroll to position [205, 0]
click at [81, 319] on button "Geral" at bounding box center [75, 313] width 90 height 18
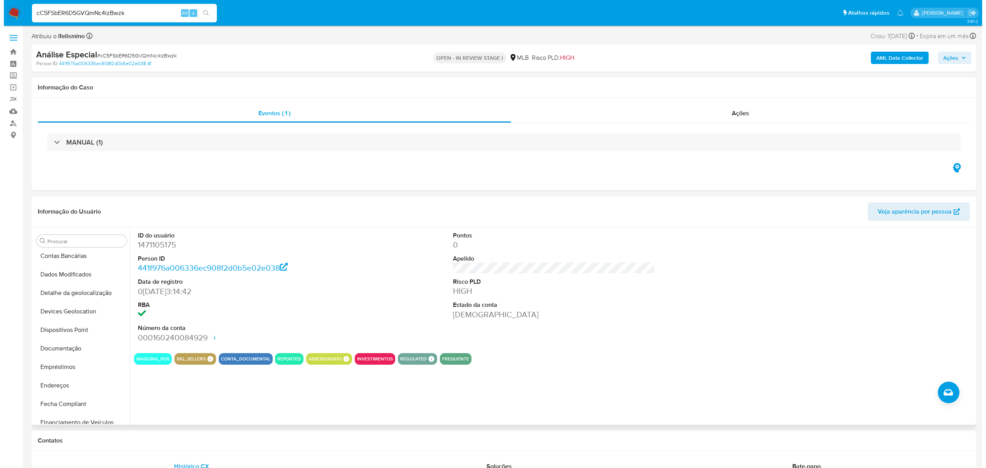
scroll to position [0, 0]
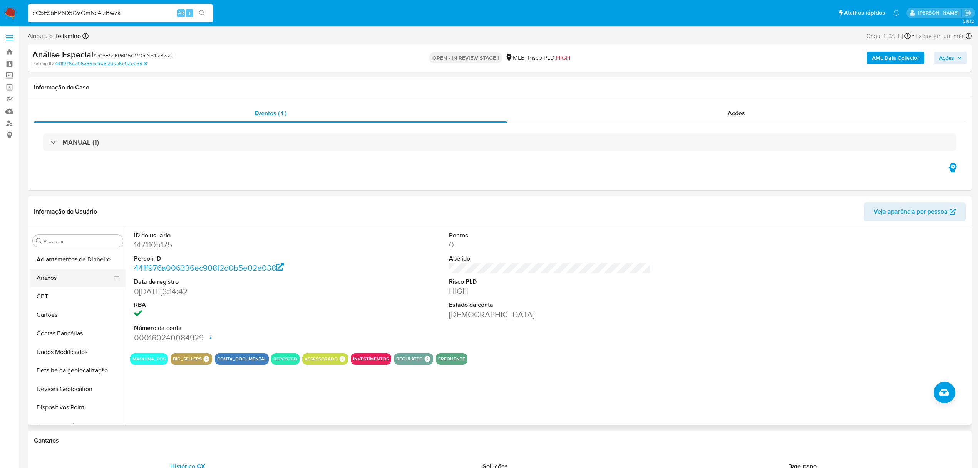
click at [87, 273] on button "Anexos" at bounding box center [75, 277] width 90 height 18
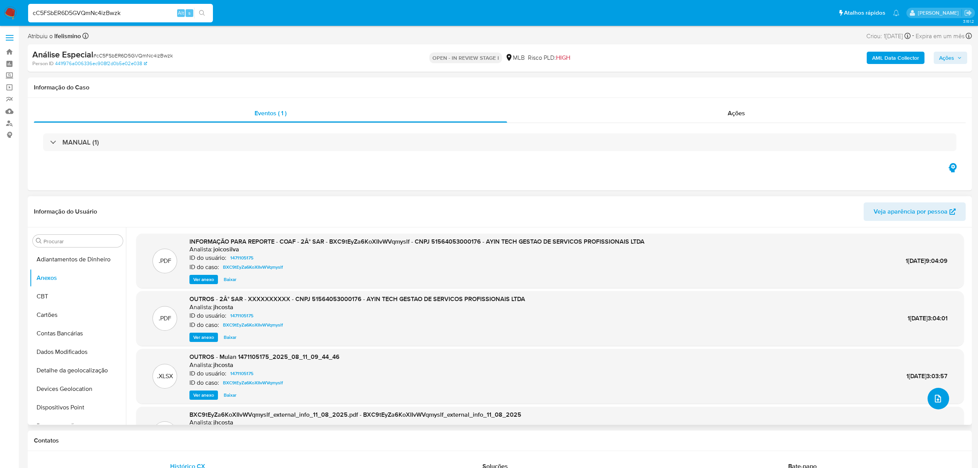
click at [935, 401] on icon "upload-file" at bounding box center [938, 398] width 6 height 8
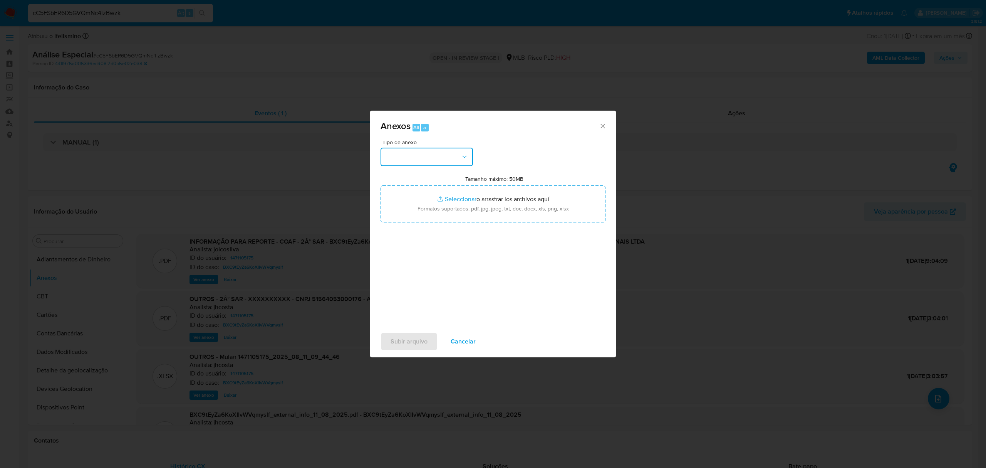
click at [433, 156] on button "button" at bounding box center [427, 157] width 92 height 18
click at [426, 200] on div "OUTROS" at bounding box center [424, 204] width 79 height 18
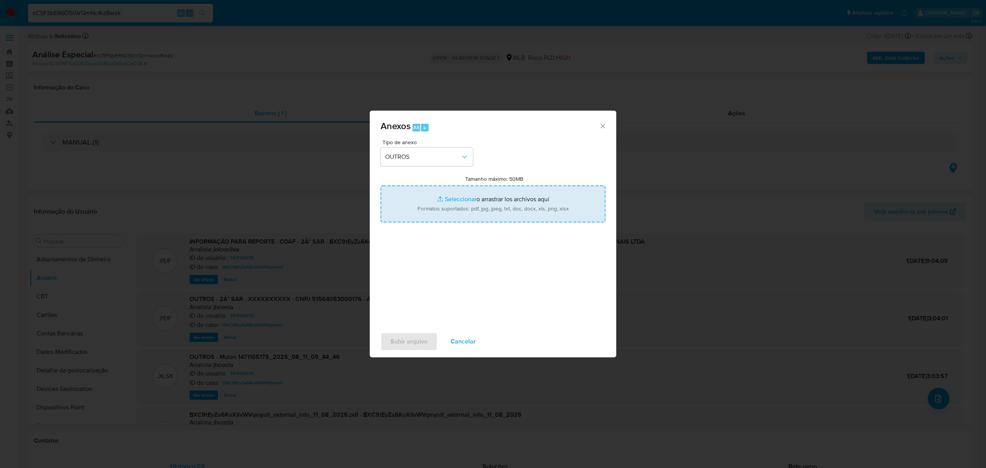
type input "C:\fakepath\Mulan 1471105175_2025_09_29_11_06_21 AYIN TECH GESTÃO DE SERVIÇOS P…"
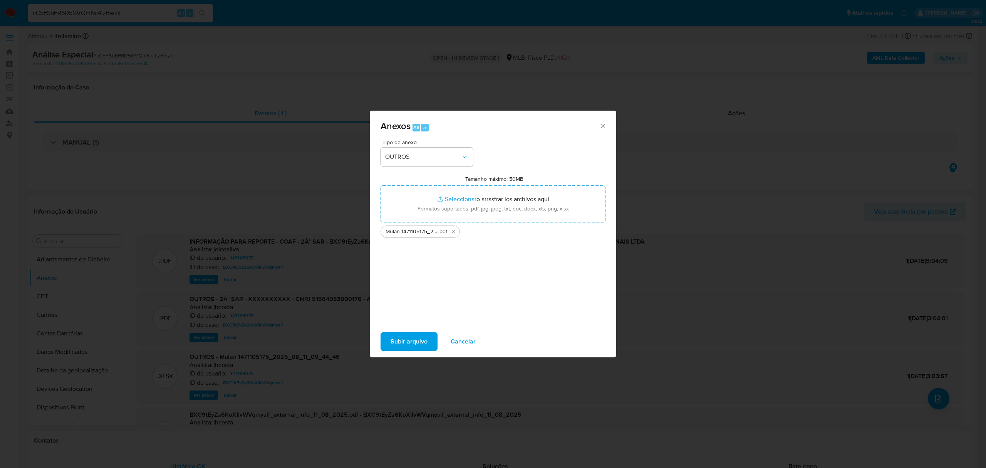
click at [410, 340] on span "Subir arquivo" at bounding box center [409, 341] width 37 height 17
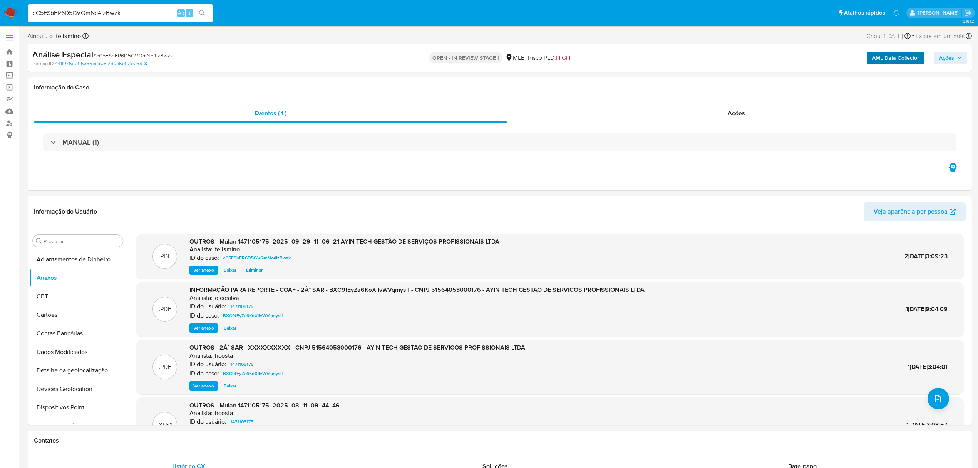
click at [881, 64] on div "AML Data Collector Ações" at bounding box center [813, 58] width 310 height 18
click at [869, 62] on button "AML Data Collector" at bounding box center [896, 58] width 58 height 12
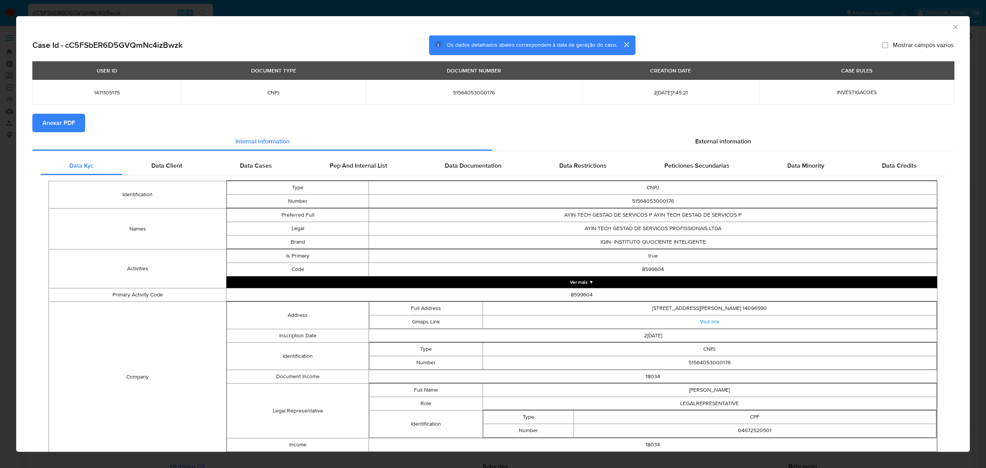
click at [56, 124] on span "Anexar PDF" at bounding box center [58, 122] width 33 height 17
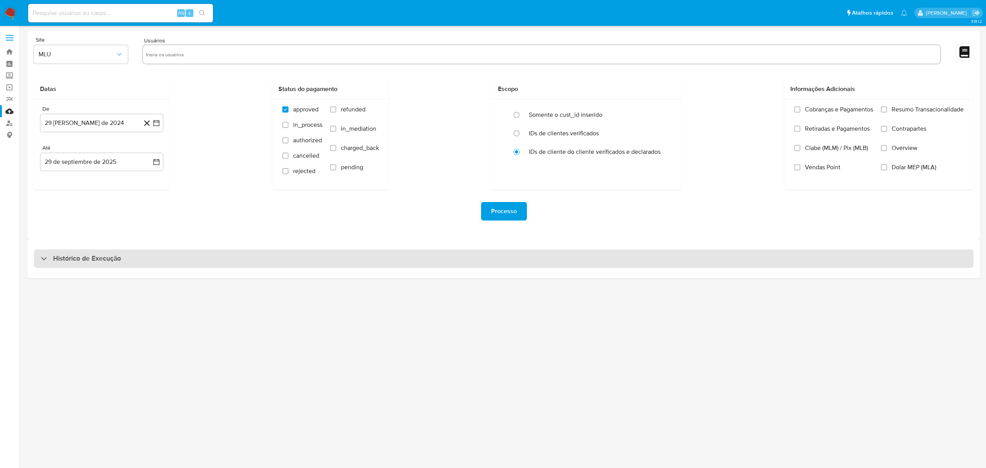
click at [349, 257] on div "Histórico de Execução" at bounding box center [504, 258] width 940 height 18
select select "10"
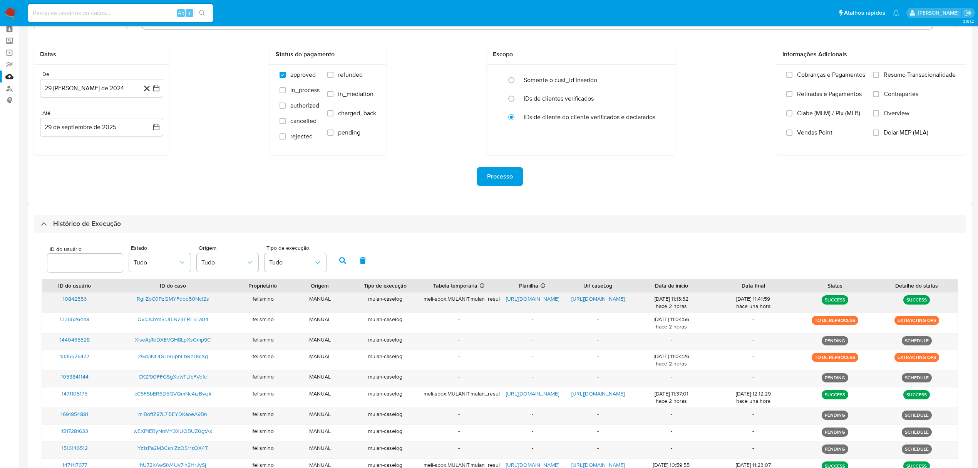
scroll to position [102, 0]
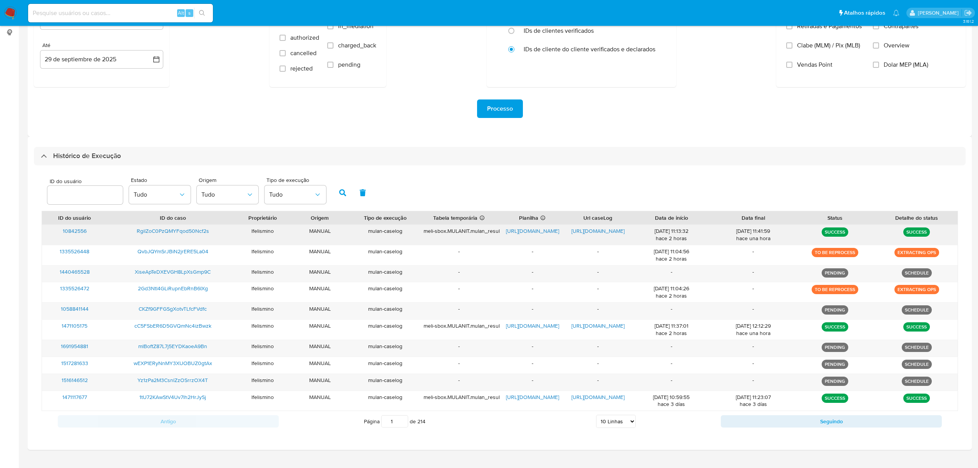
click at [186, 226] on div "RgilZoC0PzQMYFqod50Ncf2s" at bounding box center [172, 235] width 131 height 20
click at [183, 230] on span "RgilZoC0PzQMYFqod50Ncf2s" at bounding box center [173, 231] width 72 height 8
click at [526, 233] on span "https://docs.google.com/spreadsheets/d/1Rr9QcwTgimBLwiQlgxZ2kREfaFvTY232DAr-vQS…" at bounding box center [532, 231] width 53 height 8
click at [596, 227] on span "https://docs.google.com/document/d/1eYuNJn5W5NZqG5YR9uE-5xAMHJ-LjA-F1gx9K5St3Kk…" at bounding box center [598, 231] width 53 height 8
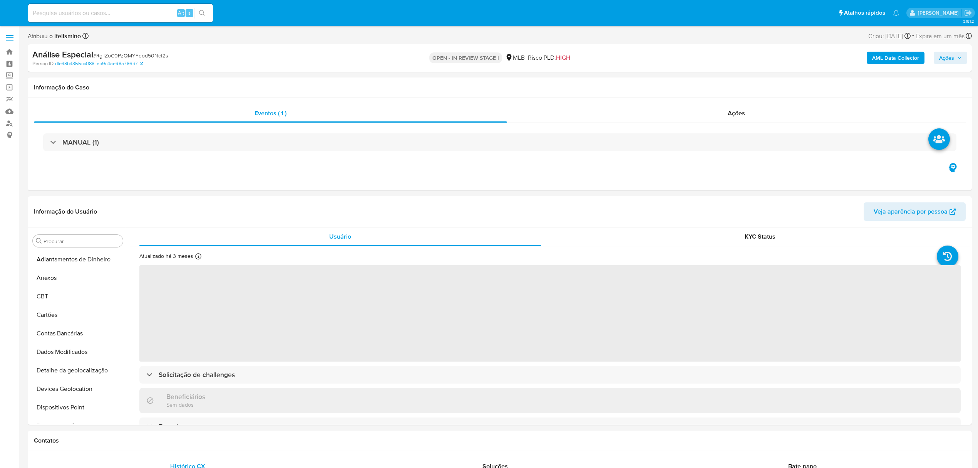
select select "10"
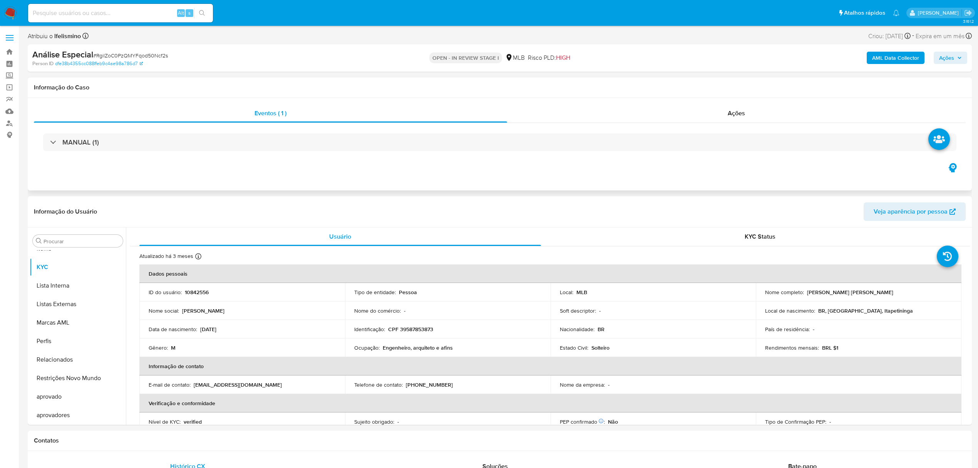
scroll to position [399, 0]
click at [402, 321] on td "Identificação : CPF 39587853873" at bounding box center [448, 329] width 206 height 18
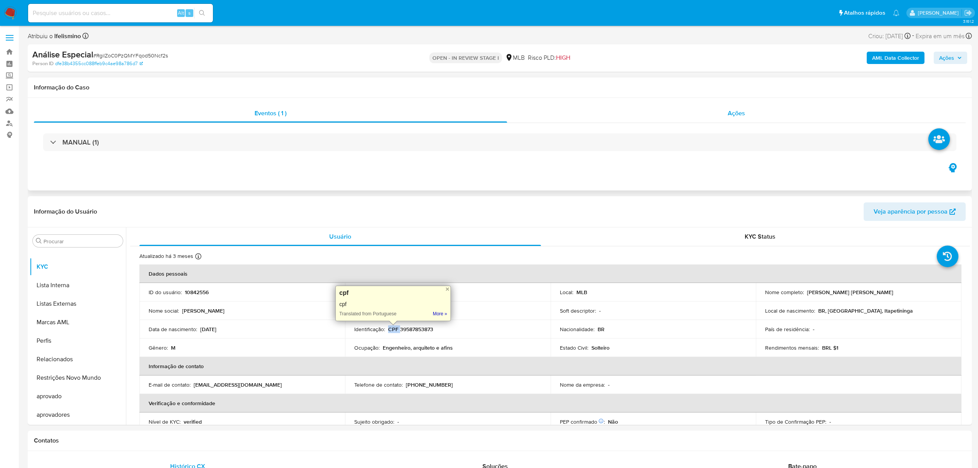
click at [730, 107] on div "Ações" at bounding box center [736, 113] width 459 height 18
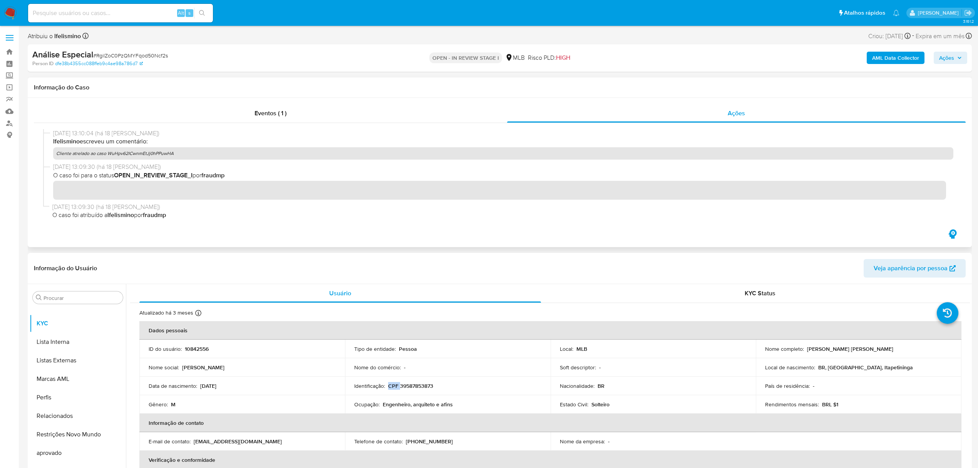
scroll to position [1, 0]
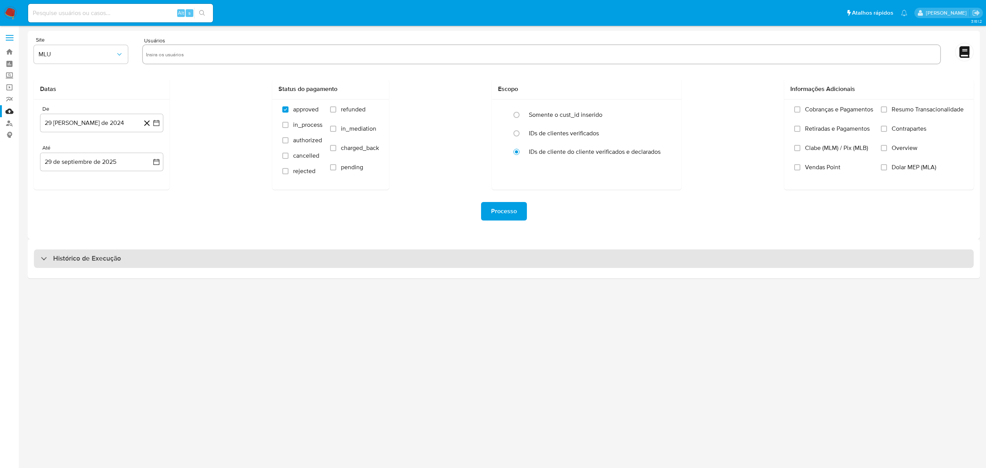
click at [220, 264] on div "Histórico de Execução" at bounding box center [504, 258] width 940 height 18
select select "10"
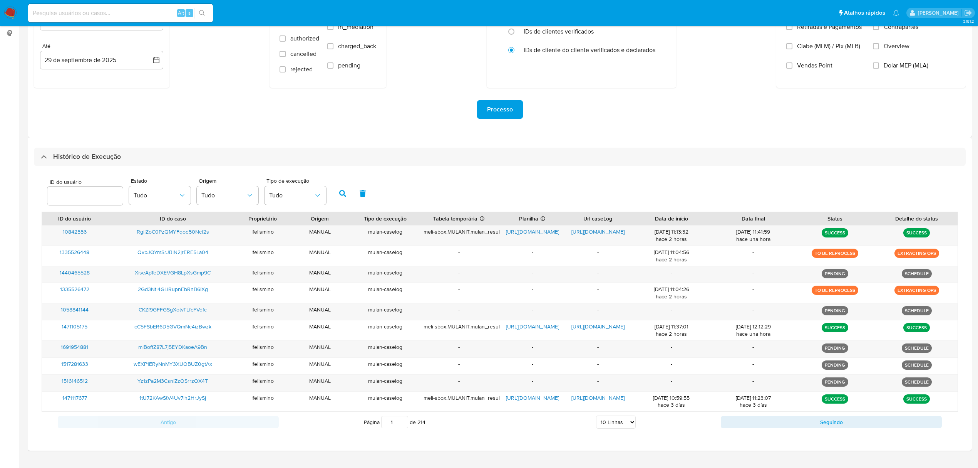
scroll to position [102, 0]
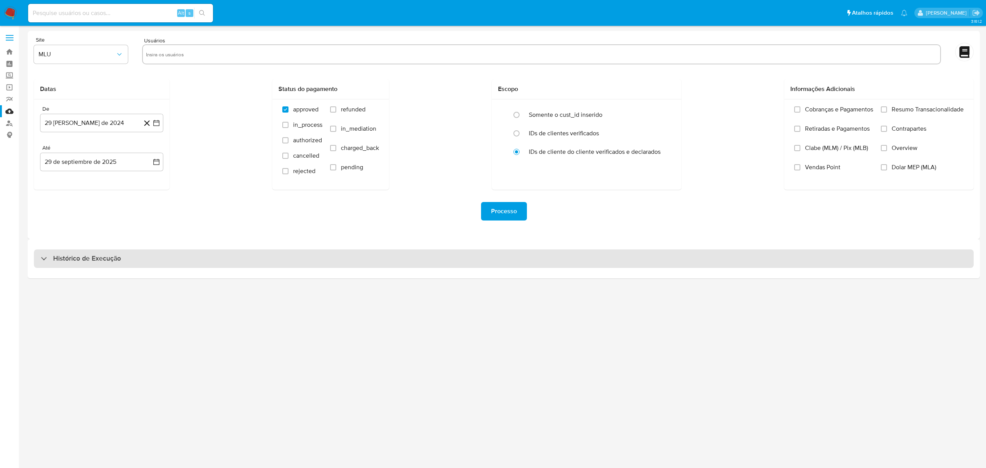
click at [315, 257] on div "Histórico de Execução" at bounding box center [504, 258] width 940 height 18
select select "10"
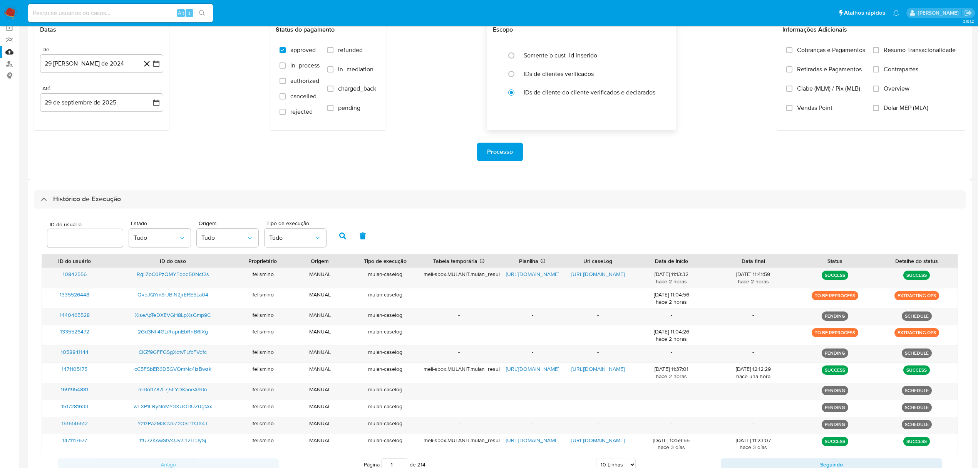
scroll to position [119, 0]
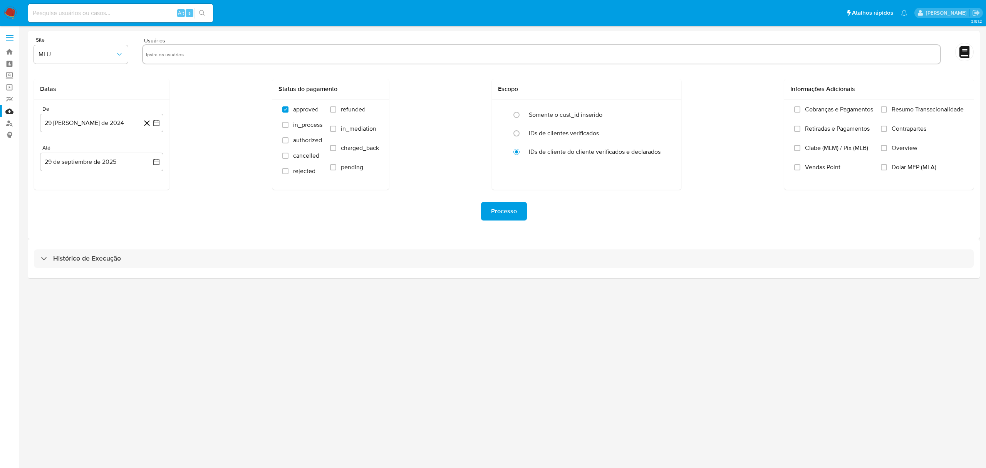
click at [338, 274] on div "Histórico de Execução" at bounding box center [504, 258] width 952 height 39
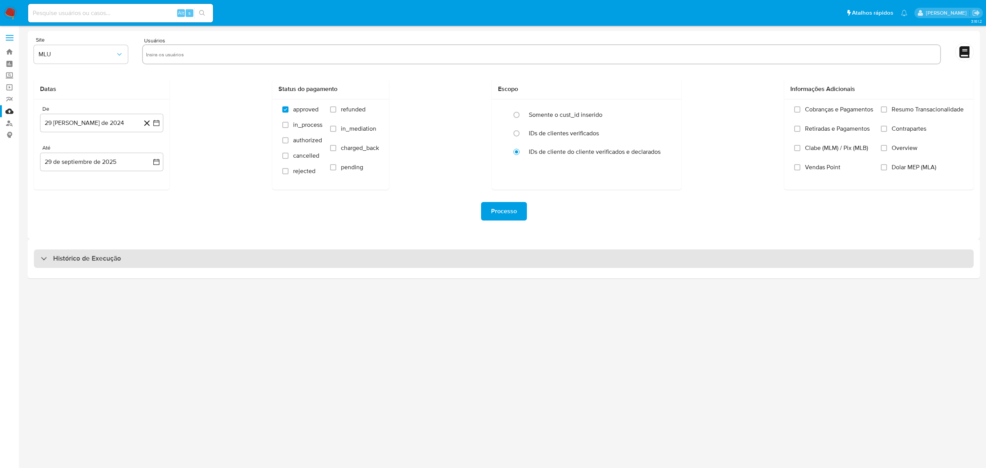
click at [352, 267] on div "Histórico de Execução" at bounding box center [504, 258] width 940 height 18
select select "10"
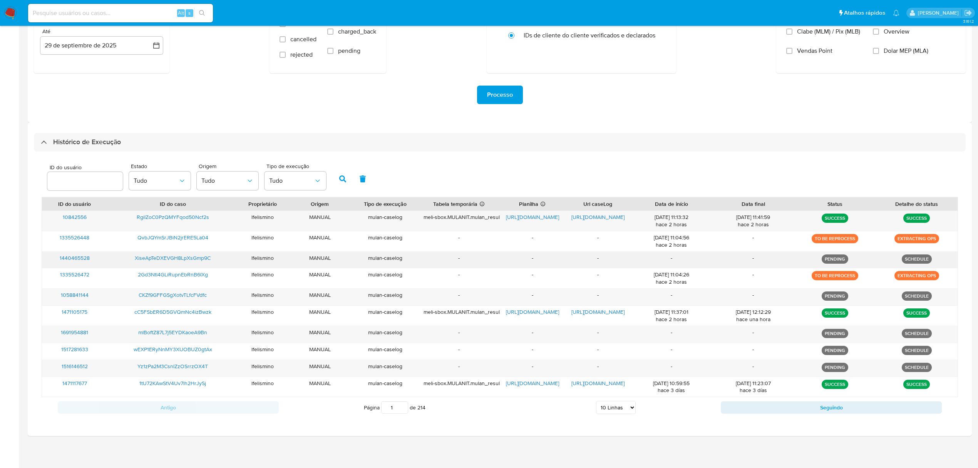
scroll to position [119, 0]
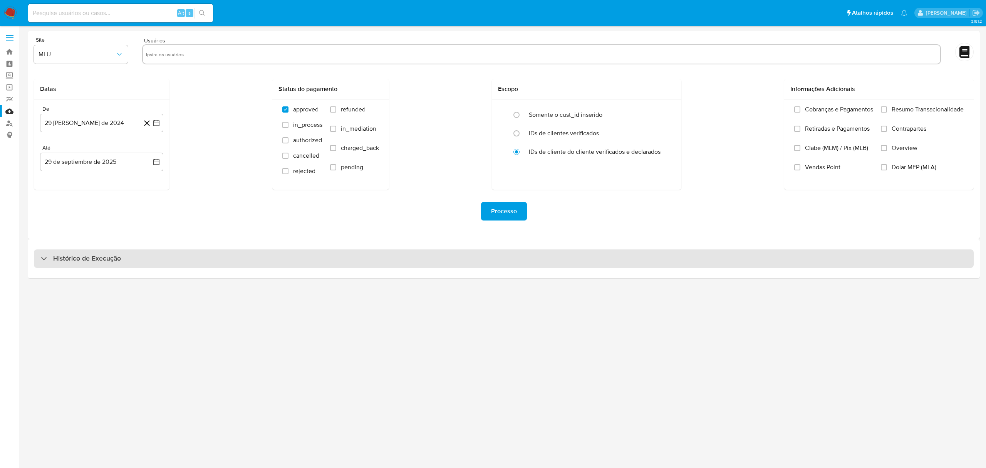
click at [524, 254] on div "Histórico de Execução" at bounding box center [504, 258] width 940 height 18
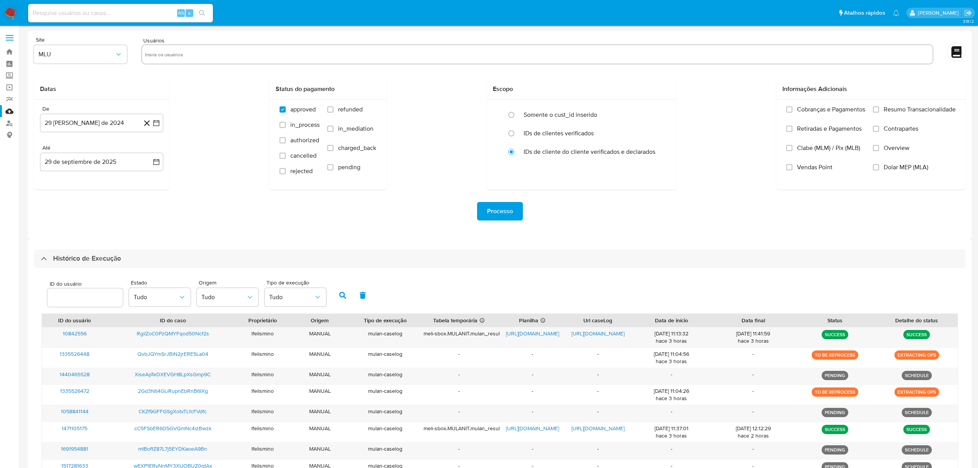
drag, startPoint x: 524, startPoint y: 254, endPoint x: 379, endPoint y: 217, distance: 149.8
click at [379, 217] on div "Processo" at bounding box center [500, 211] width 932 height 18
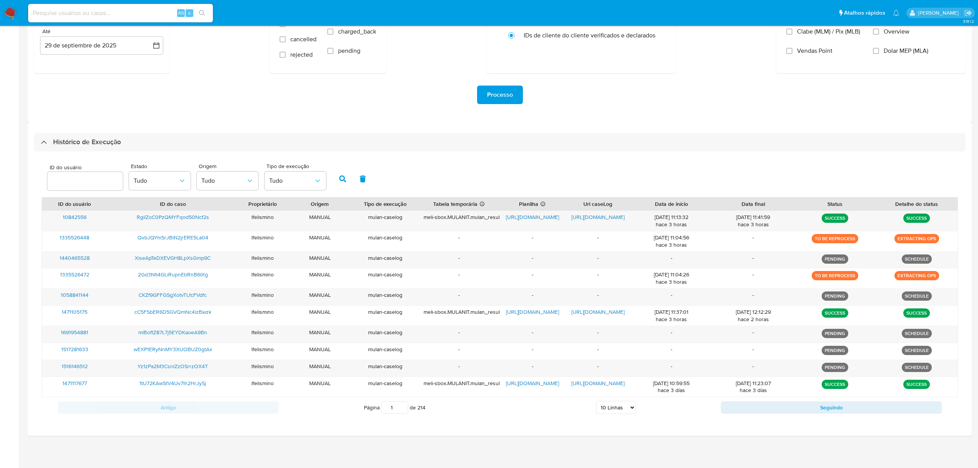
scroll to position [119, 0]
drag, startPoint x: 606, startPoint y: 407, endPoint x: 609, endPoint y: 402, distance: 5.5
click at [606, 407] on select "5 Linhas 10 Linhas 20 Linhas 25 Linhas 50 Linhas 100 Linhas" at bounding box center [616, 406] width 40 height 13
select select "25"
click at [596, 400] on select "5 Linhas 10 Linhas 20 Linhas 25 Linhas 50 Linhas 100 Linhas" at bounding box center [616, 406] width 40 height 13
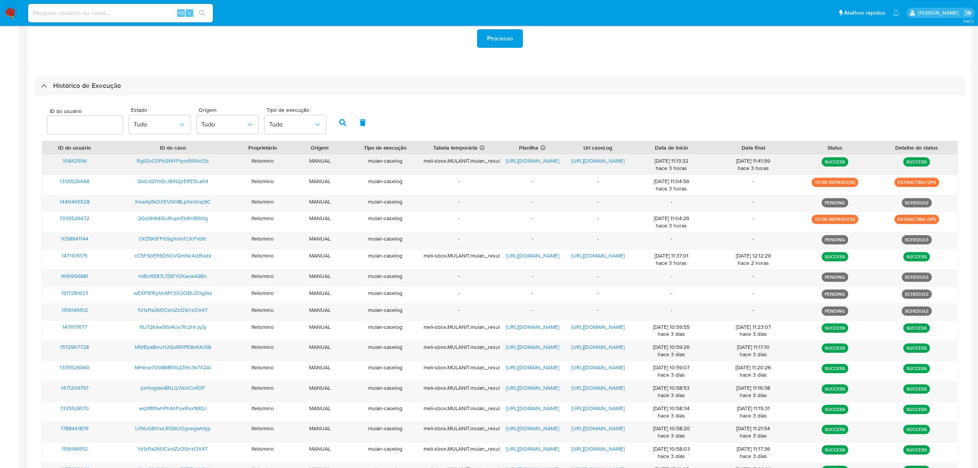
scroll to position [171, 0]
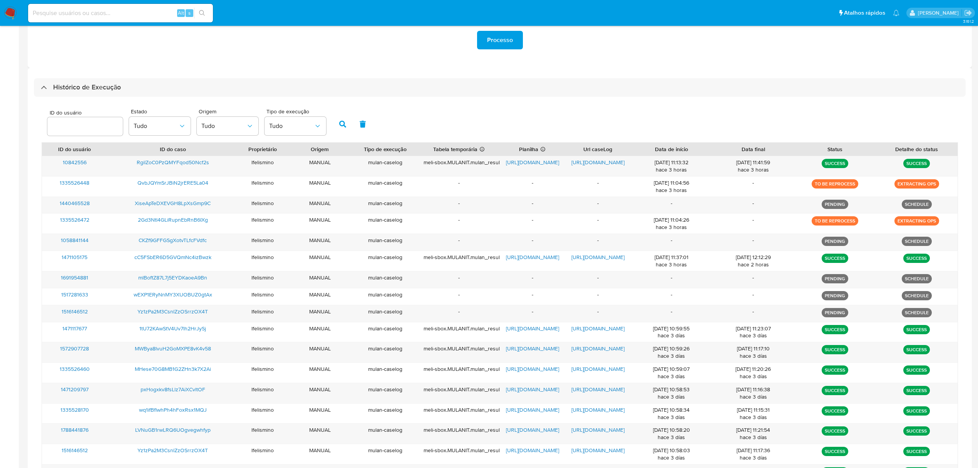
click at [461, 121] on div "ID do usuário Estado Tudo Origem Tudo Tipo de execução Tudo" at bounding box center [500, 123] width 917 height 38
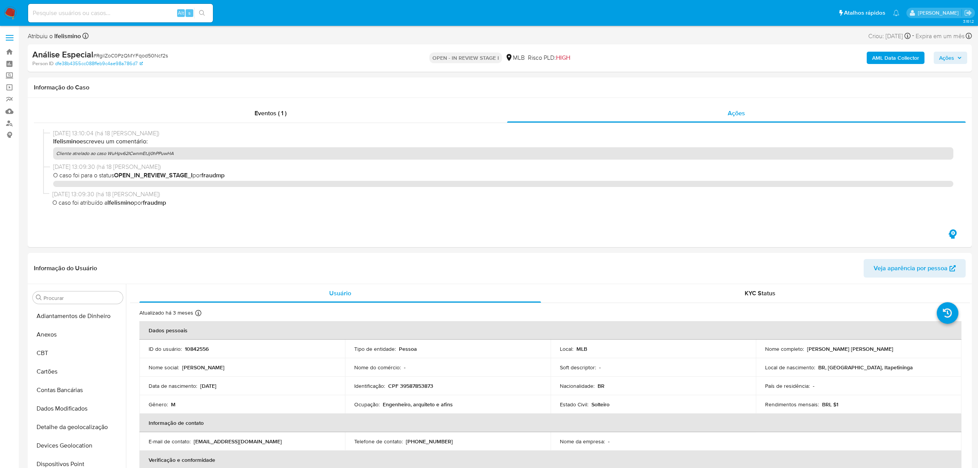
select select "10"
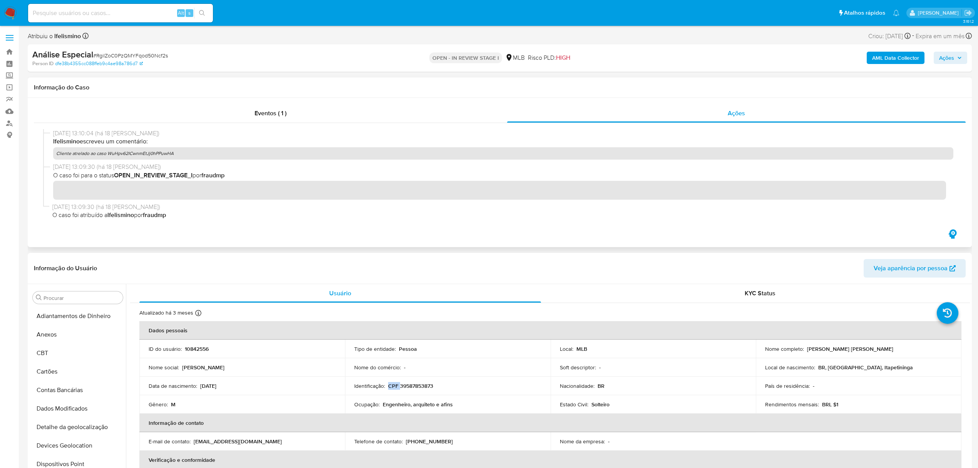
scroll to position [399, 0]
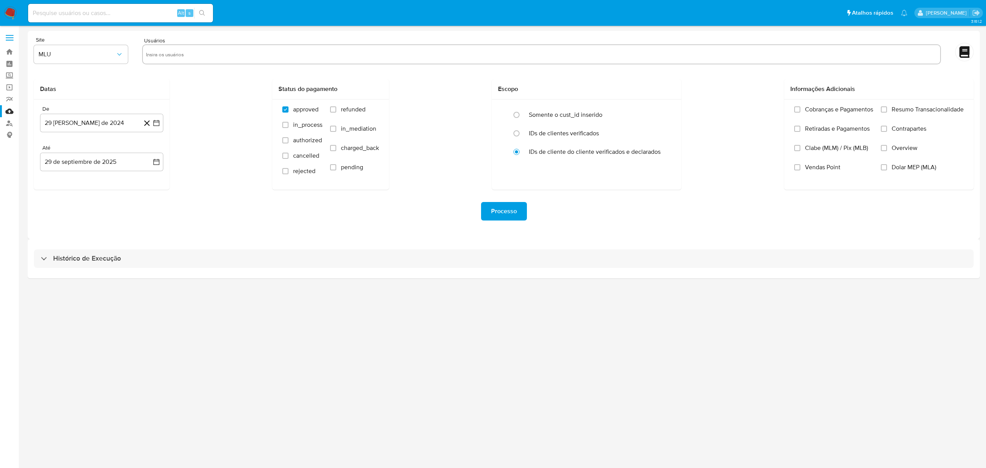
click at [637, 268] on div "Histórico de Execução" at bounding box center [504, 258] width 952 height 39
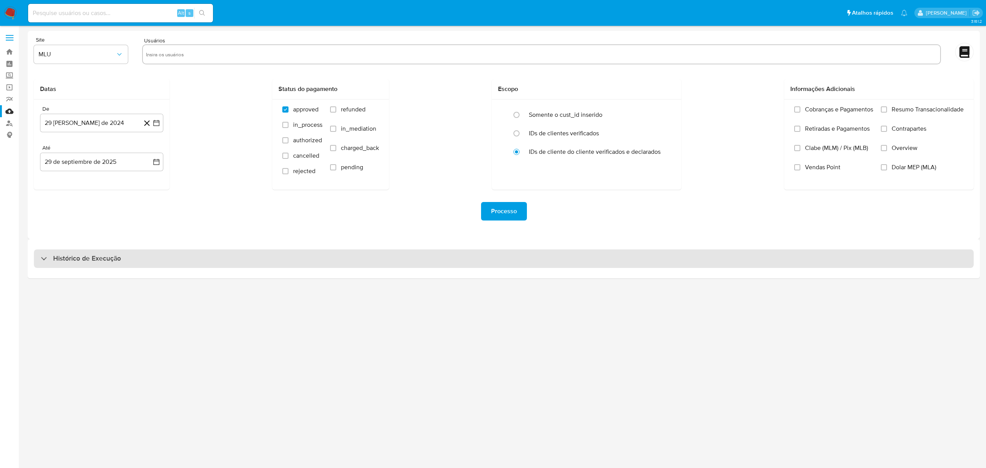
click at [642, 260] on div "Histórico de Execução" at bounding box center [504, 258] width 940 height 18
select select "10"
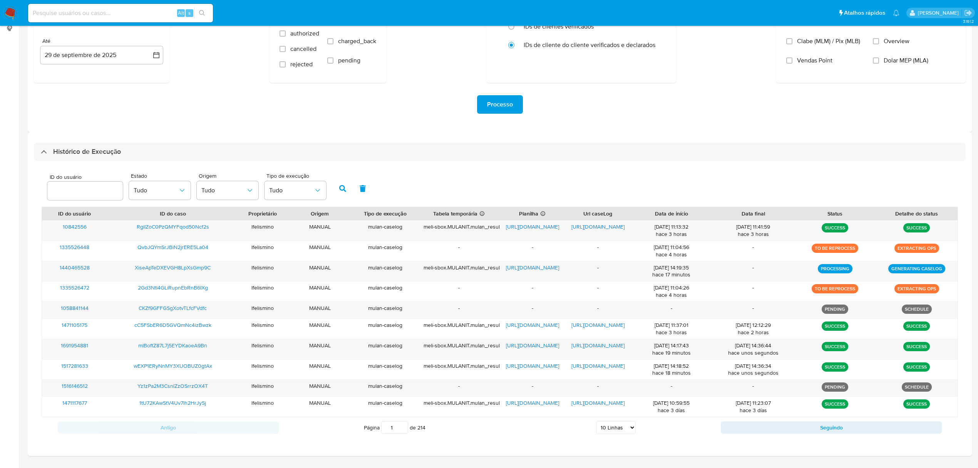
scroll to position [129, 0]
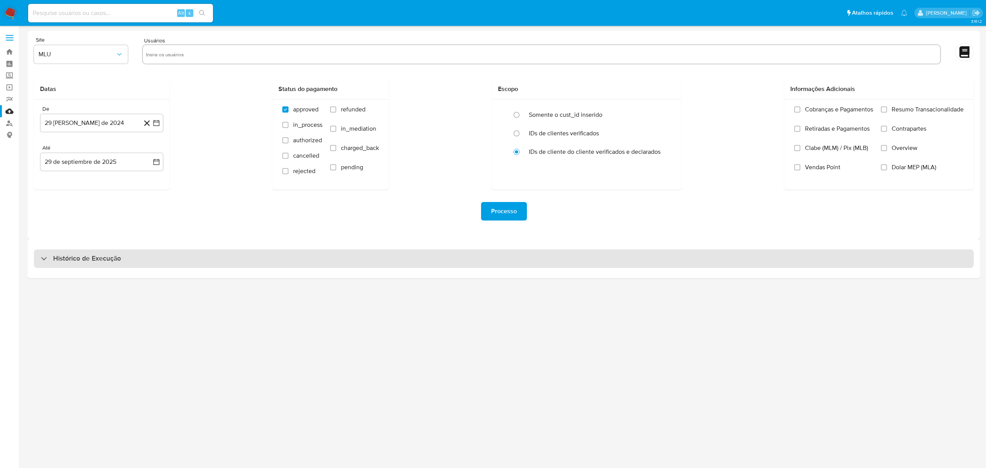
click at [424, 254] on div "Histórico de Execução" at bounding box center [504, 258] width 940 height 18
select select "10"
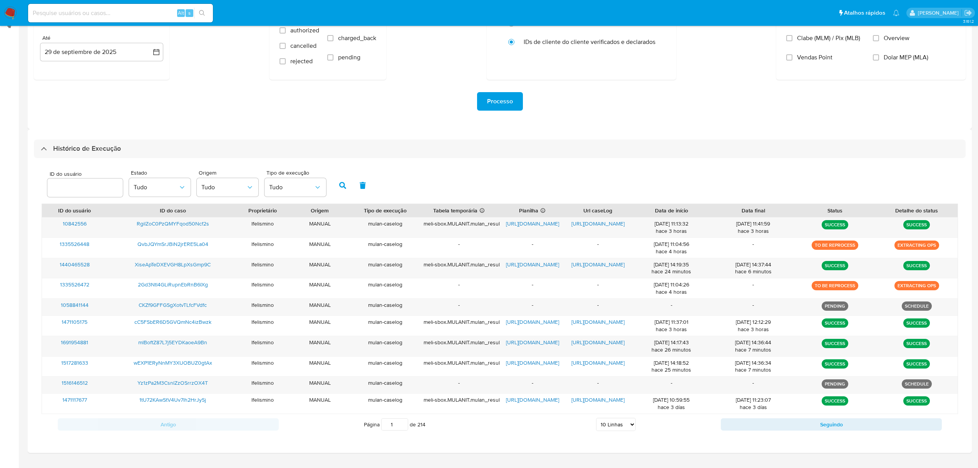
scroll to position [114, 0]
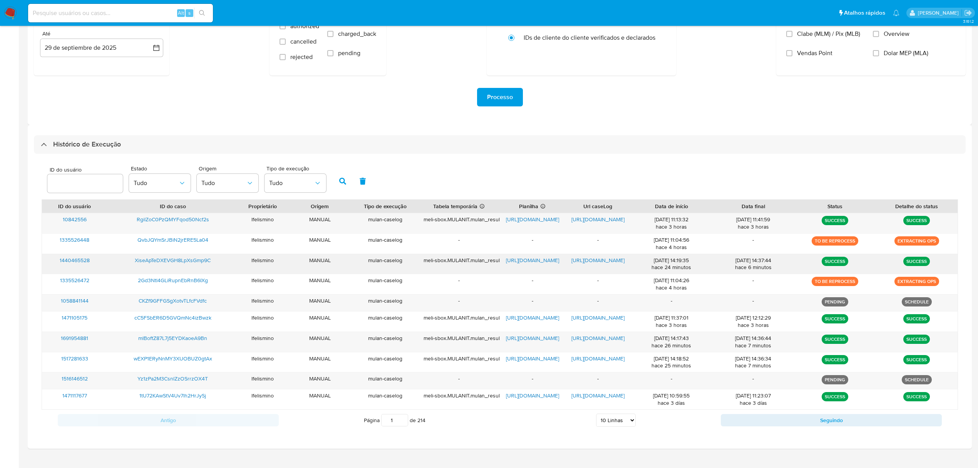
click at [592, 258] on span "https://docs.google.com/document/d/1nQCgqT1sBhl4_tV6GKJRqVDpCF8FXoAyO4tR4ap5fF0…" at bounding box center [598, 260] width 53 height 8
click at [538, 264] on span "https://docs.google.com/spreadsheets/d/1etgbUojvmVr2am30vKvIu1jOQ25SX-c3sJ02YID…" at bounding box center [532, 260] width 53 height 8
click at [139, 261] on span "XiseApTeDXEVGH8LpXsGmp9C" at bounding box center [173, 260] width 76 height 8
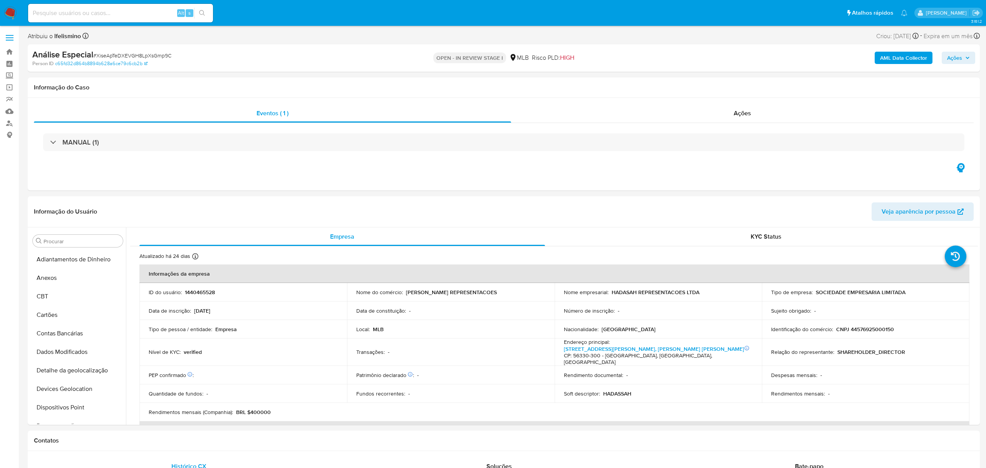
select select "10"
